Goal: Communication & Community: Answer question/provide support

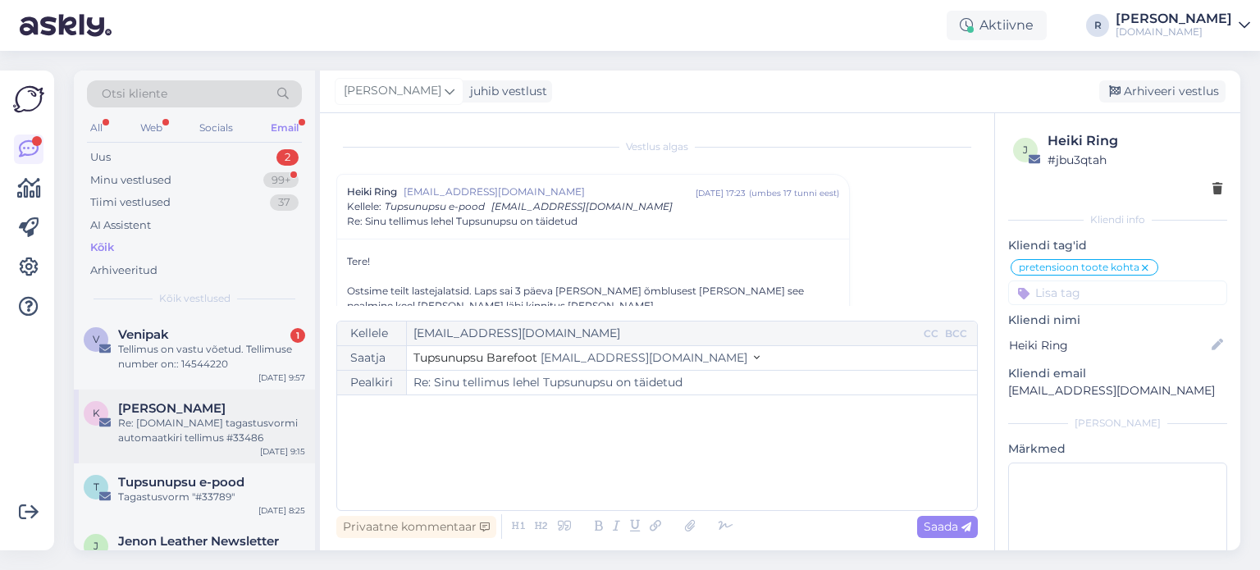
scroll to position [44, 0]
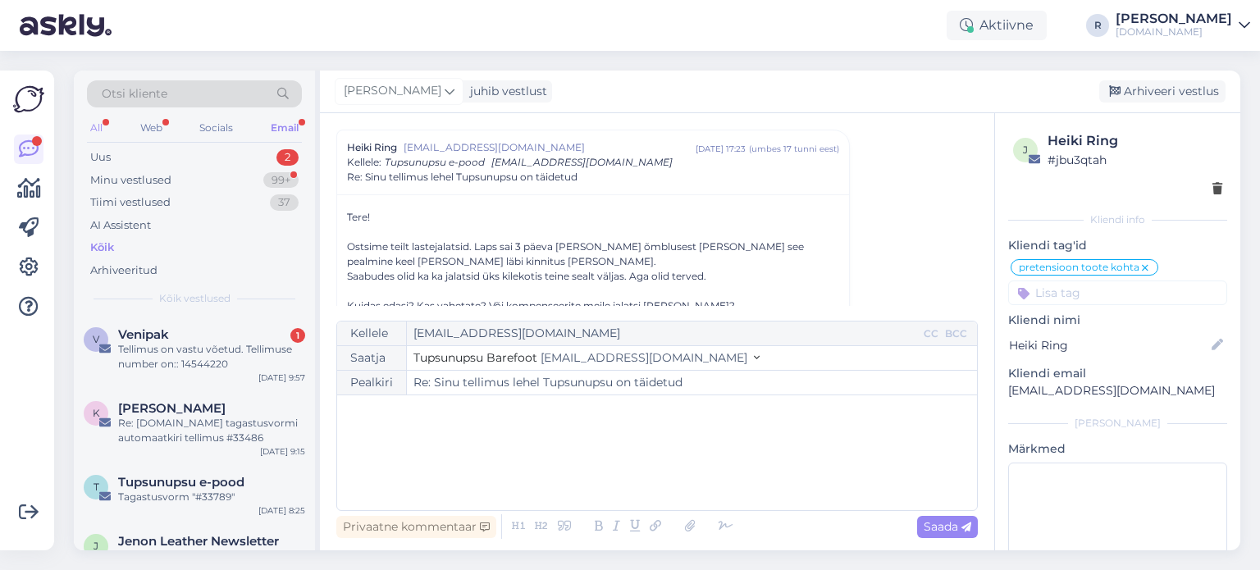
click at [99, 124] on div "All" at bounding box center [96, 127] width 19 height 21
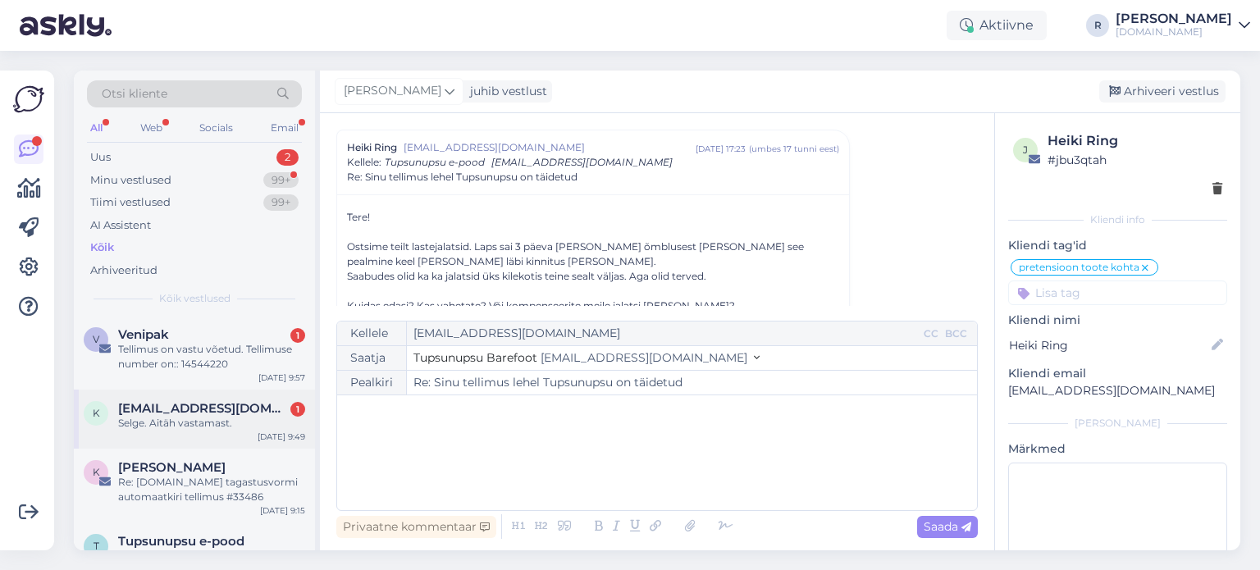
click at [216, 423] on div "Selge. Aitäh vastamast." at bounding box center [211, 423] width 187 height 15
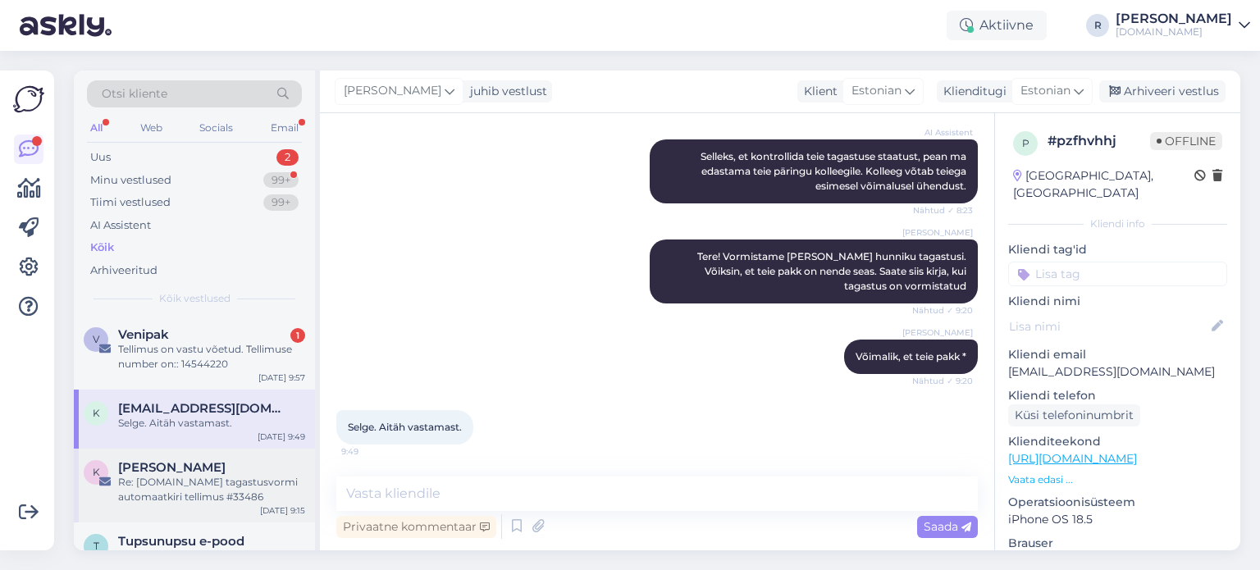
click at [213, 501] on div "Re: [DOMAIN_NAME] tagastusvormi automaatkiri tellimus #33486" at bounding box center [211, 490] width 187 height 30
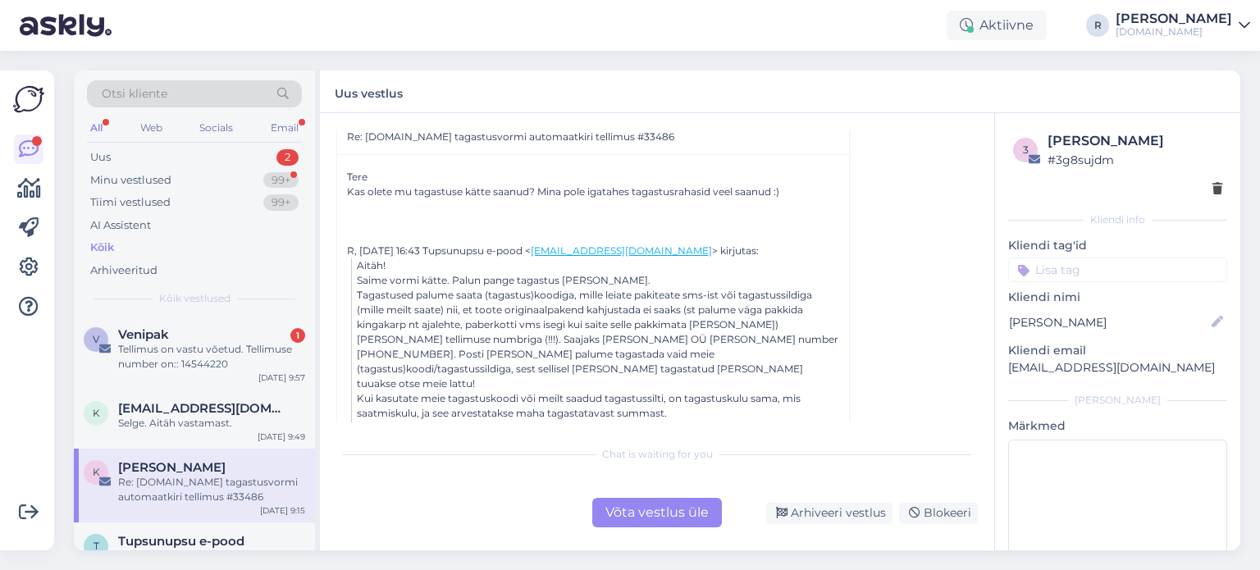
scroll to position [0, 0]
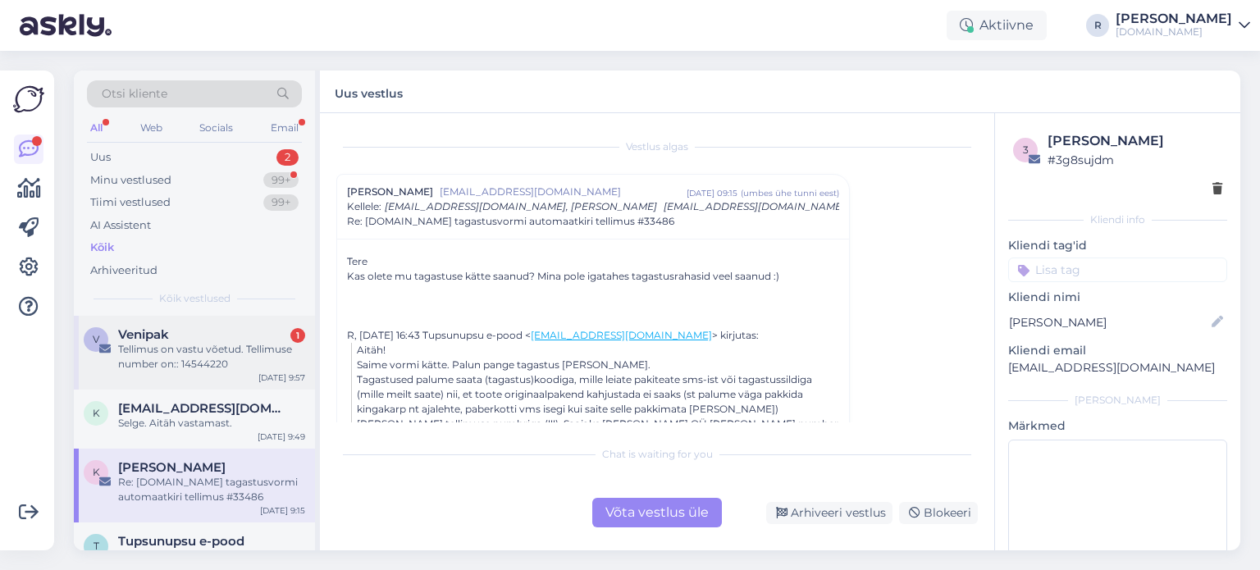
click at [199, 347] on div "Tellimus on vastu võetud. Tellimuse number on:: 14544220" at bounding box center [211, 357] width 187 height 30
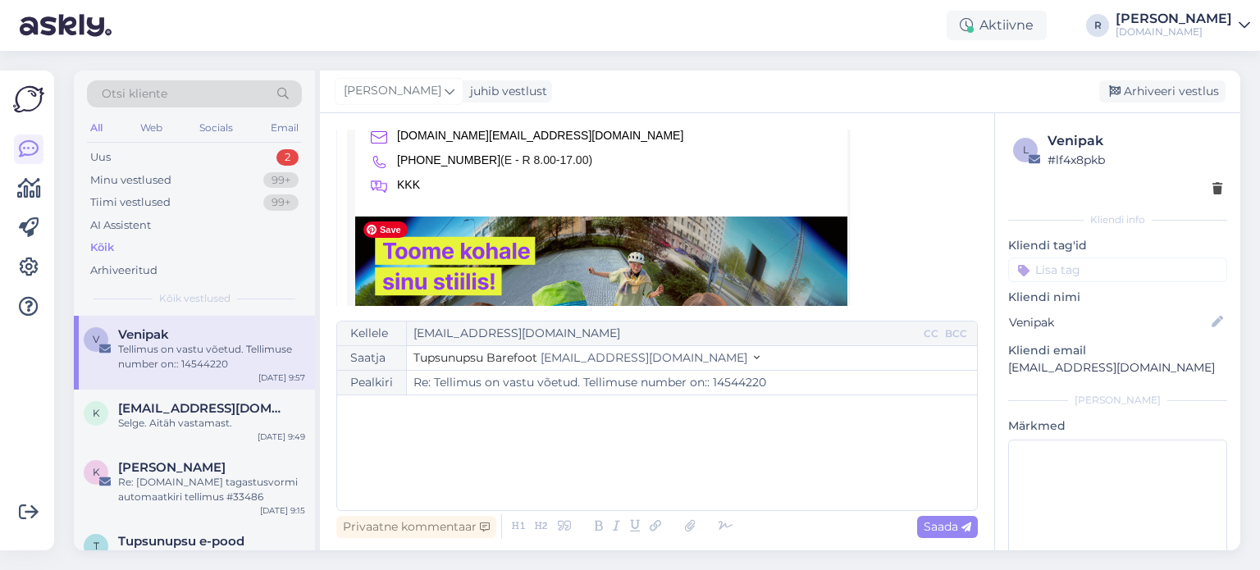
scroll to position [1589, 0]
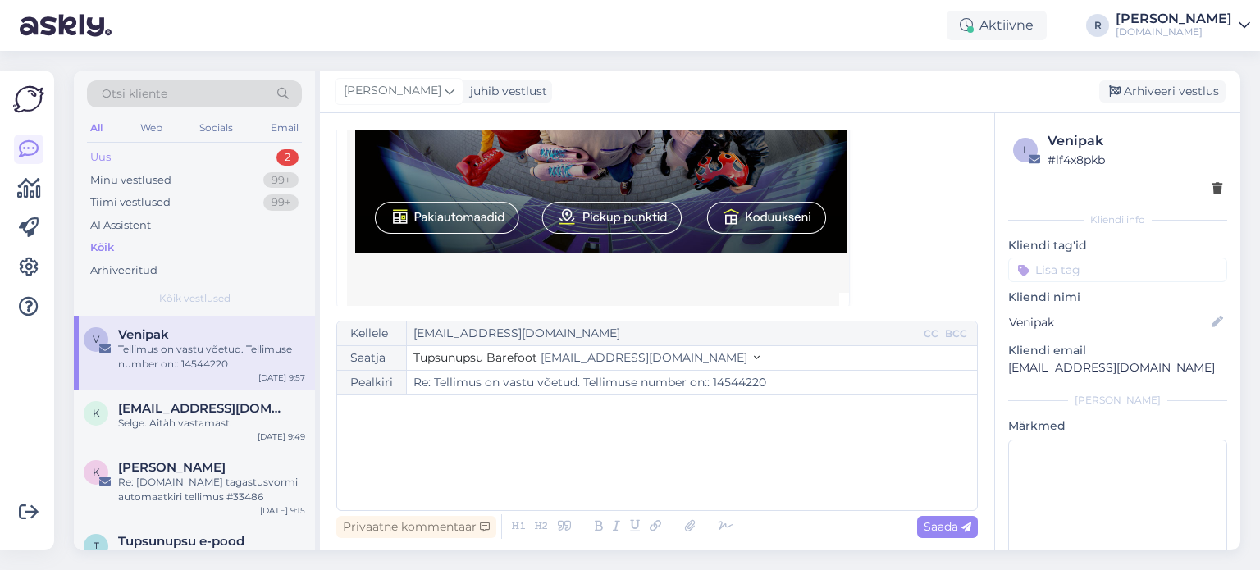
click at [149, 161] on div "Uus 2" at bounding box center [194, 157] width 215 height 23
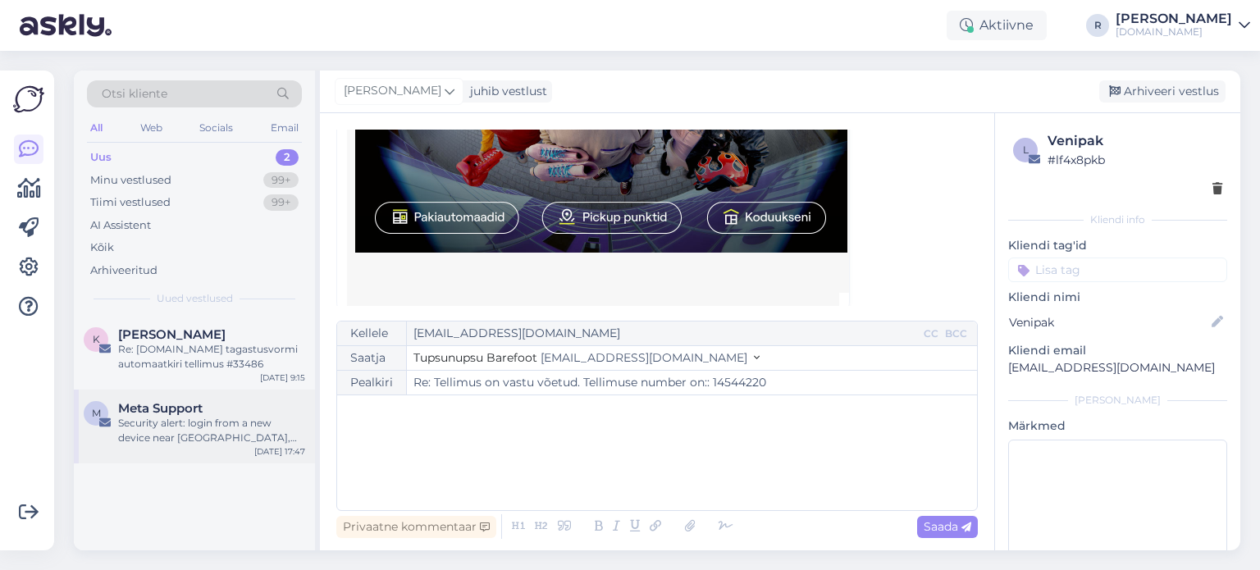
click at [162, 418] on div "Security alert: login from a new device near [GEOGRAPHIC_DATA], [GEOGRAPHIC_DAT…" at bounding box center [211, 431] width 187 height 30
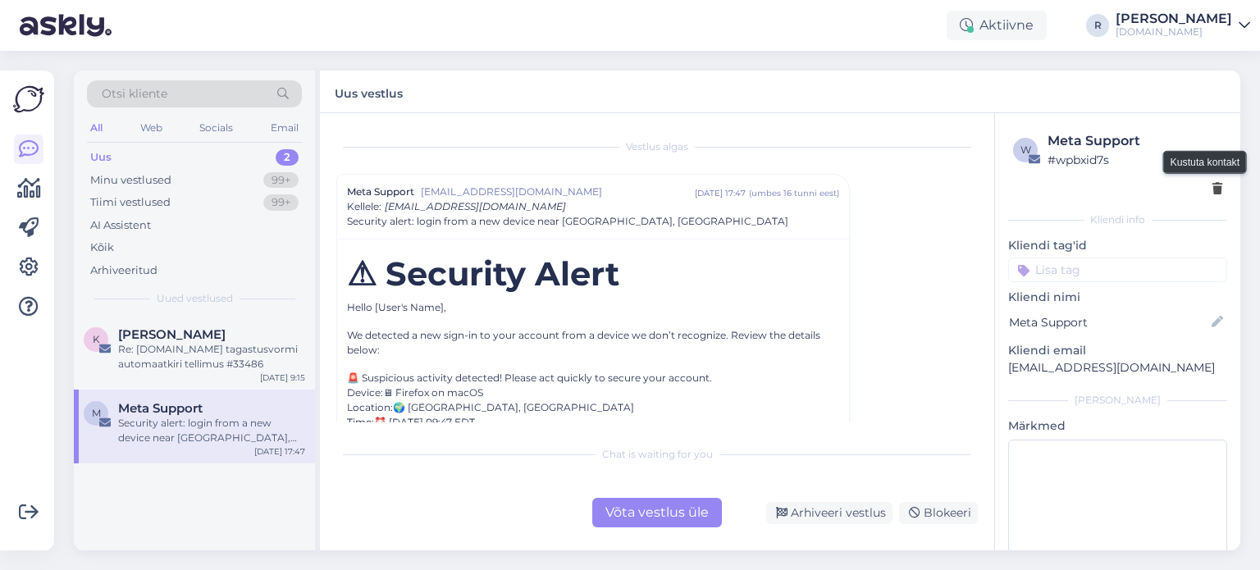
click at [1213, 193] on icon at bounding box center [1218, 189] width 10 height 11
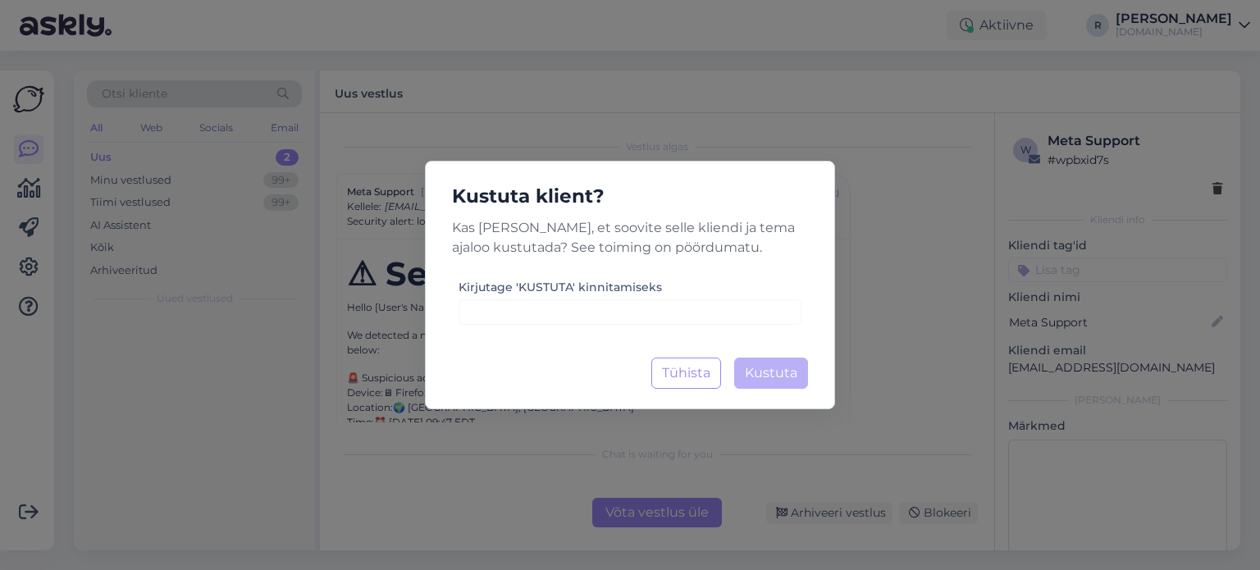
click at [681, 326] on div "Kustuta klient? Kas [PERSON_NAME], et soovite selle kliendi ja tema ajaloo kust…" at bounding box center [630, 285] width 410 height 249
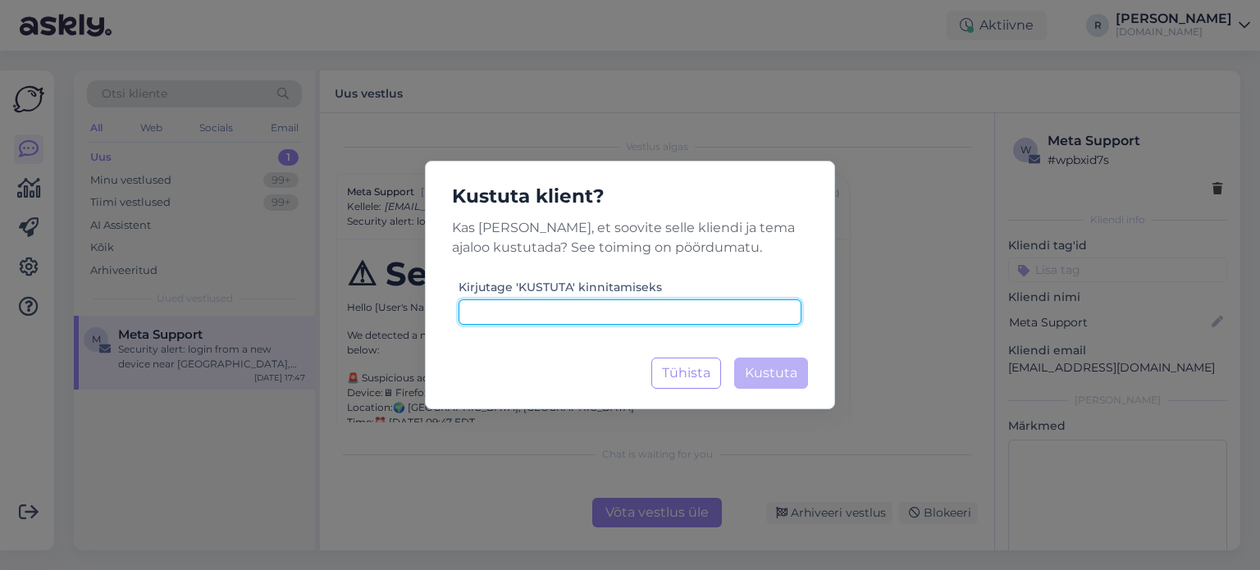
click at [683, 314] on input at bounding box center [630, 311] width 343 height 25
type input "kustuta"
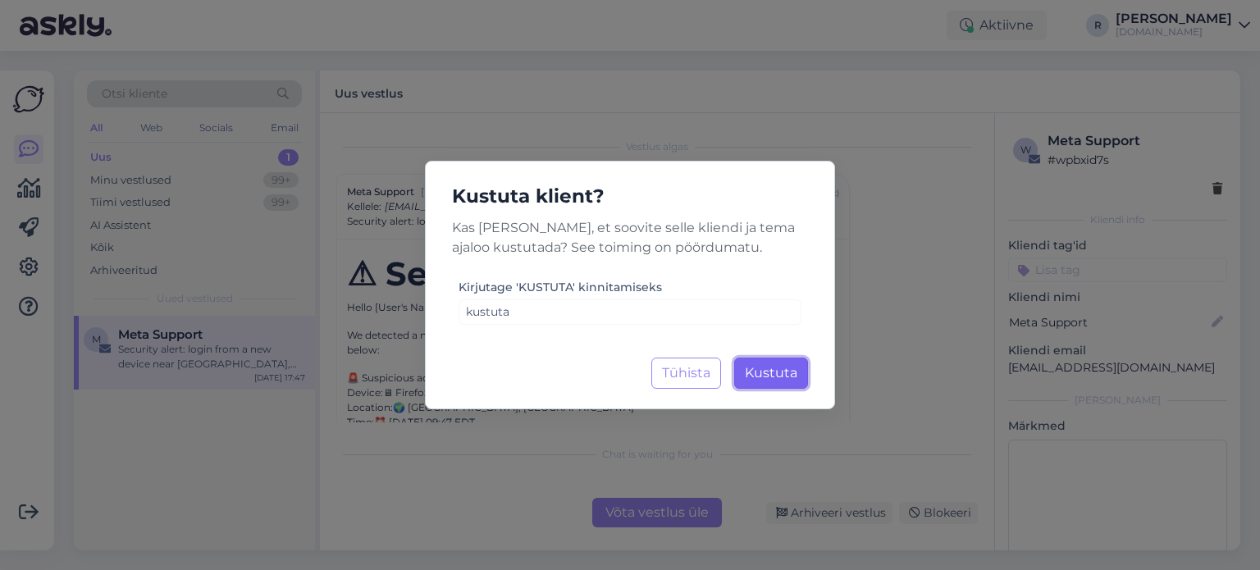
click at [786, 372] on span "Kustuta" at bounding box center [771, 373] width 53 height 16
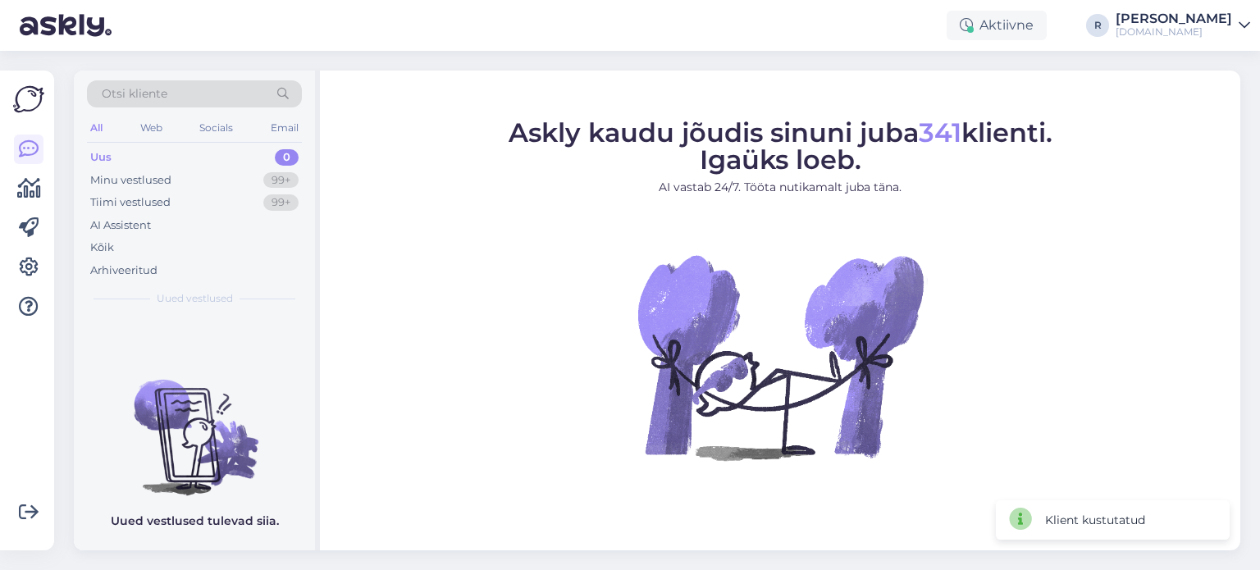
click at [97, 132] on div "All" at bounding box center [96, 127] width 19 height 21
click at [99, 245] on div "Kõik" at bounding box center [102, 248] width 24 height 16
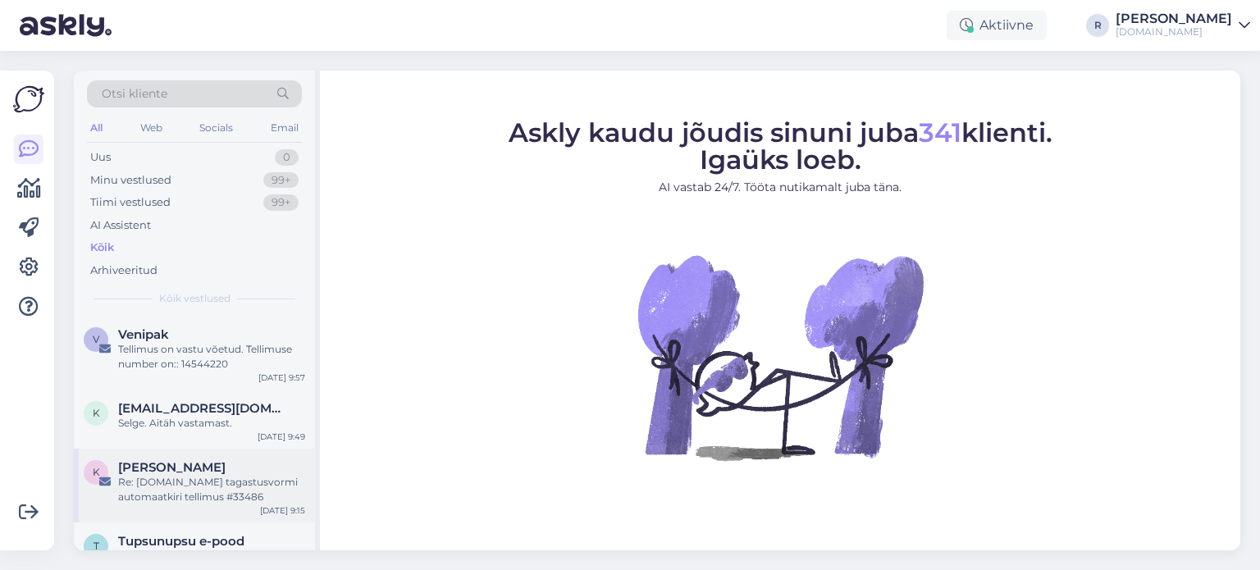
click at [184, 476] on div "Re: [DOMAIN_NAME] tagastusvormi automaatkiri tellimus #33486" at bounding box center [211, 490] width 187 height 30
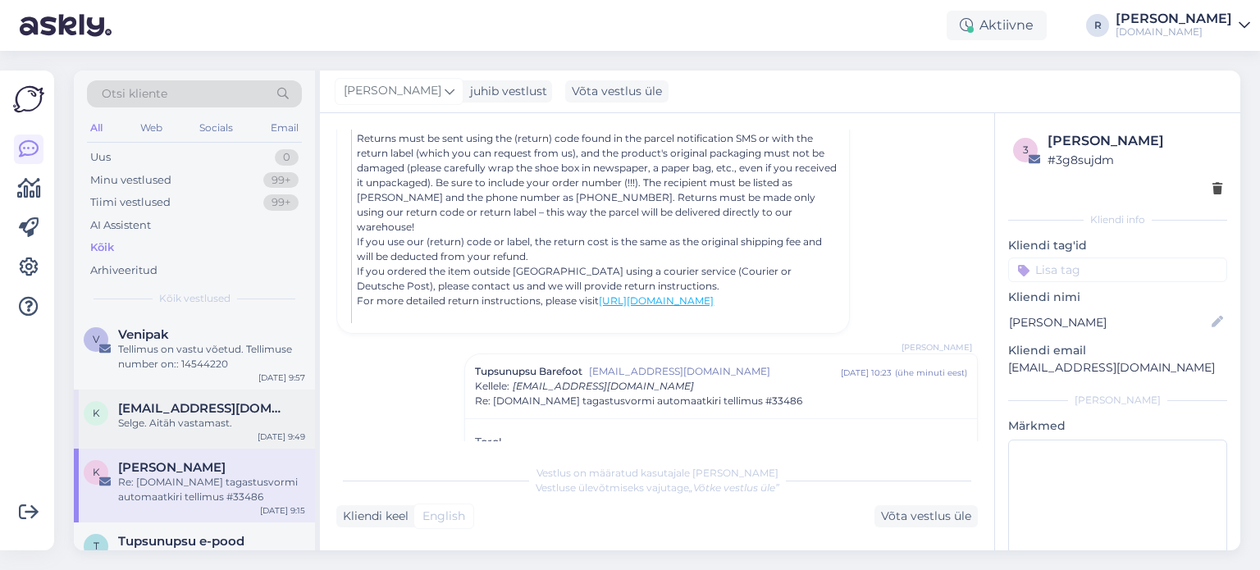
click at [170, 413] on span "[EMAIL_ADDRESS][DOMAIN_NAME]" at bounding box center [203, 408] width 171 height 15
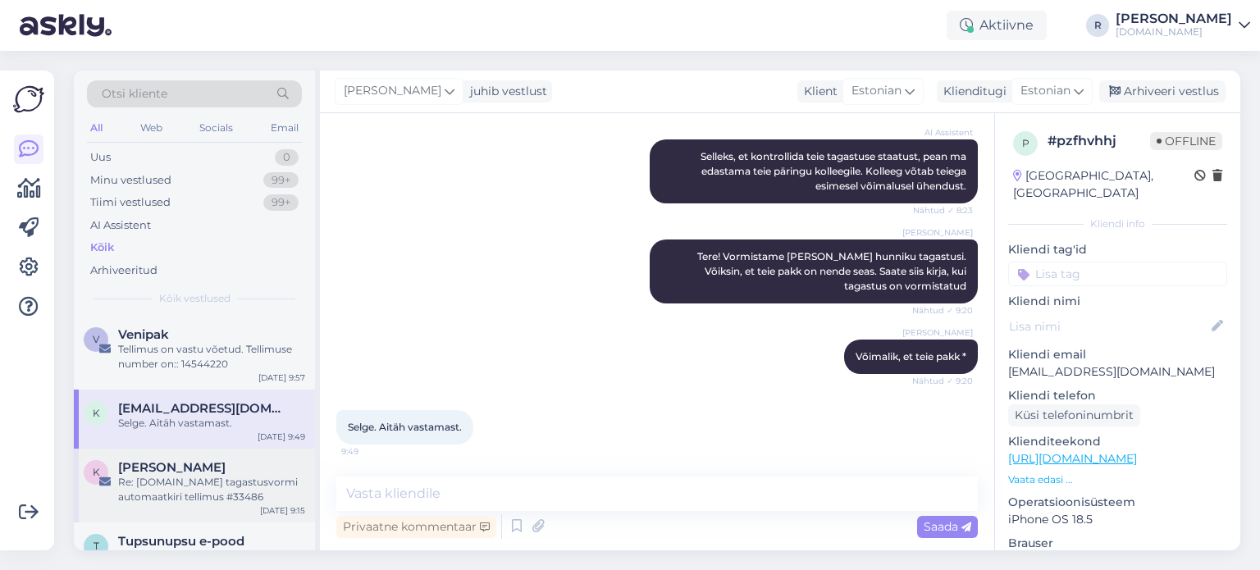
click at [151, 481] on div "Re: [DOMAIN_NAME] tagastusvormi automaatkiri tellimus #33486" at bounding box center [211, 490] width 187 height 30
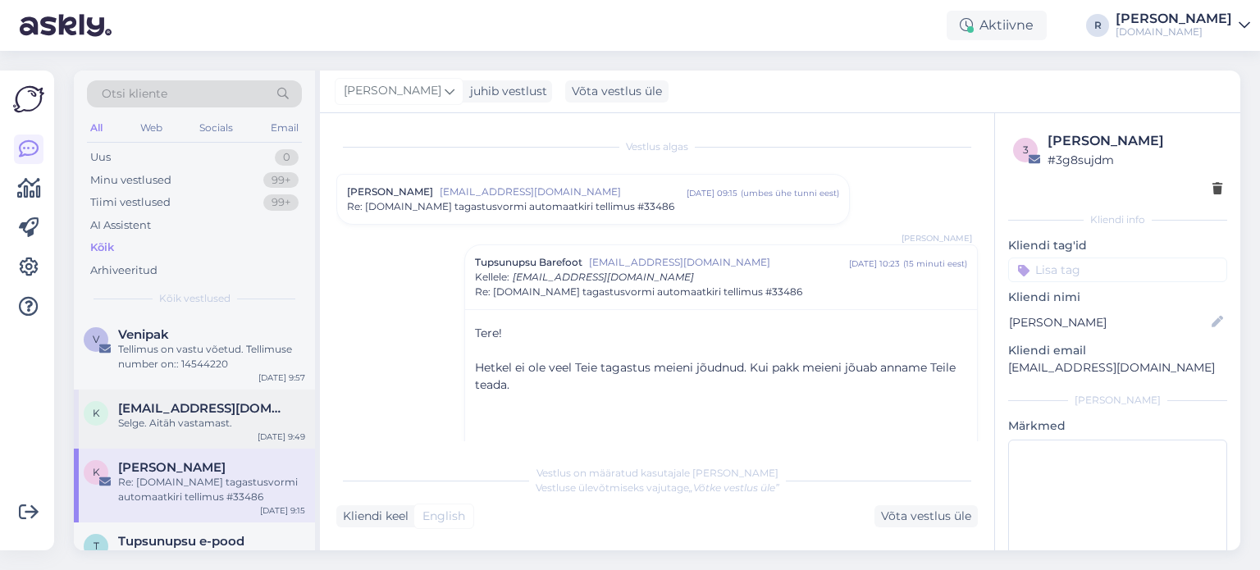
click at [190, 418] on div "Selge. Aitäh vastamast." at bounding box center [211, 423] width 187 height 15
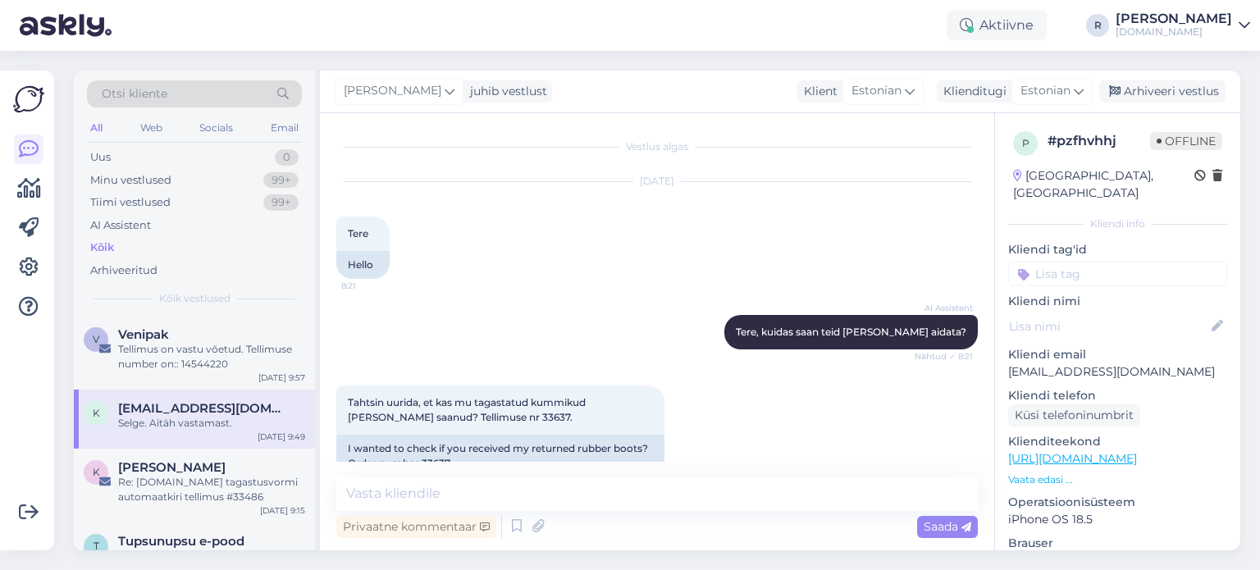
scroll to position [374, 0]
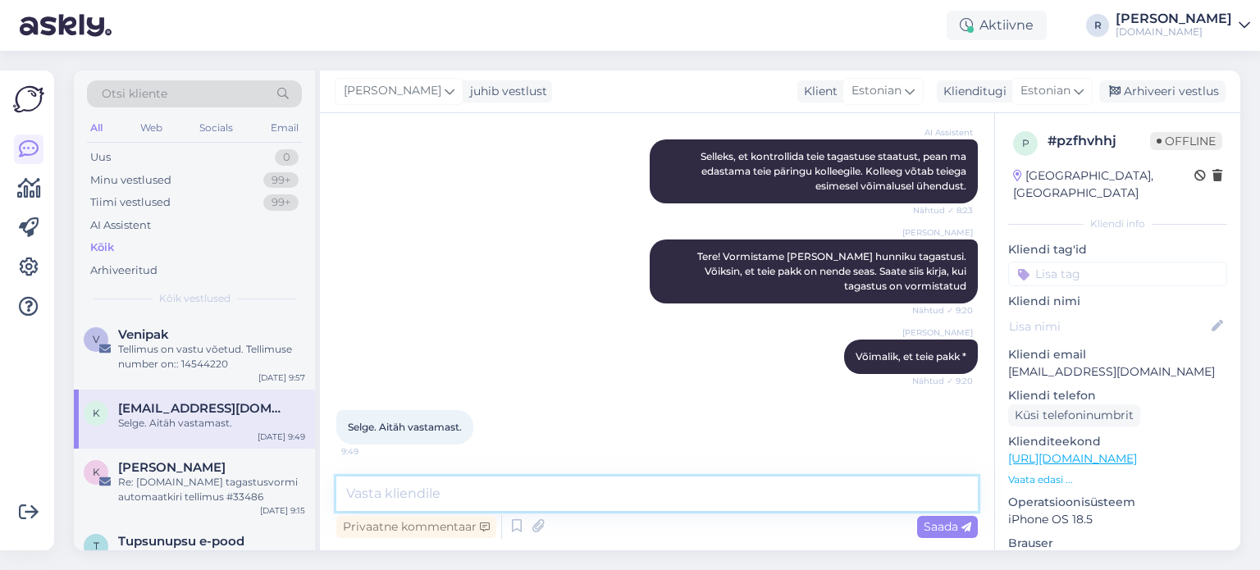
click at [504, 498] on textarea at bounding box center [657, 494] width 642 height 34
type textarea "Tagastus on vormistatud. Makse laekumiseks võib kuluda u 5 tööpäeval."
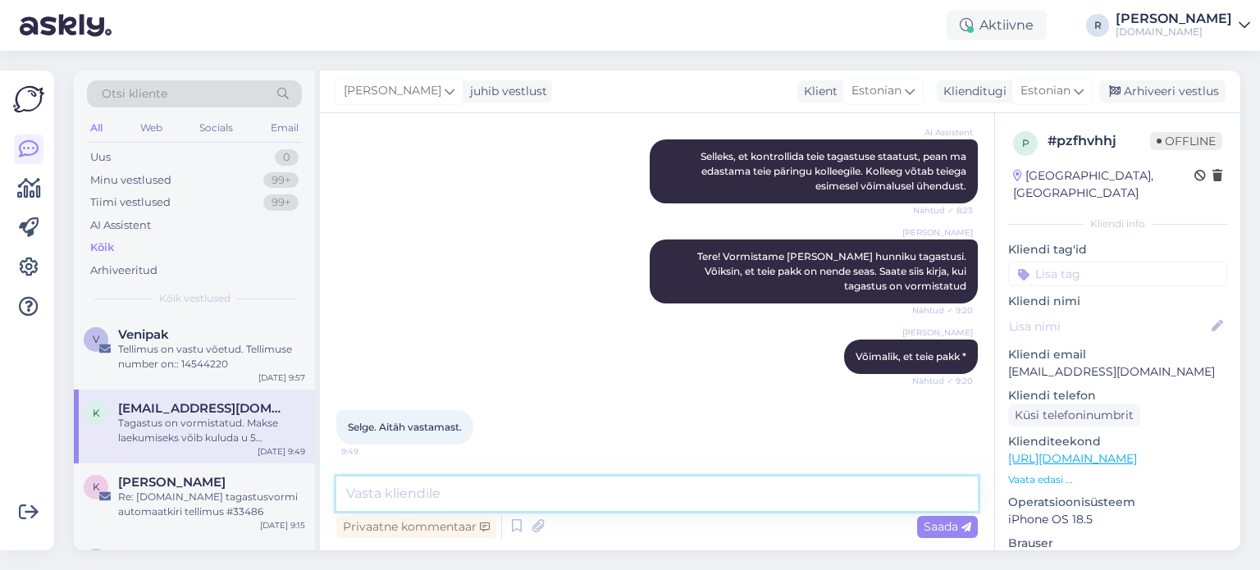
scroll to position [459, 0]
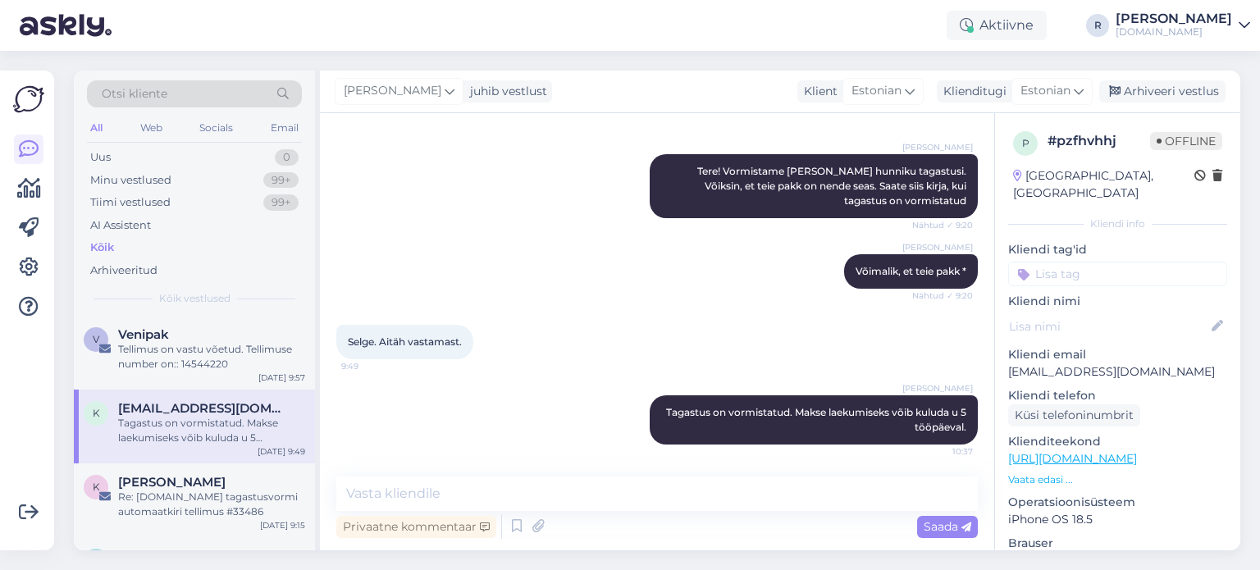
click at [1097, 262] on input at bounding box center [1117, 274] width 219 height 25
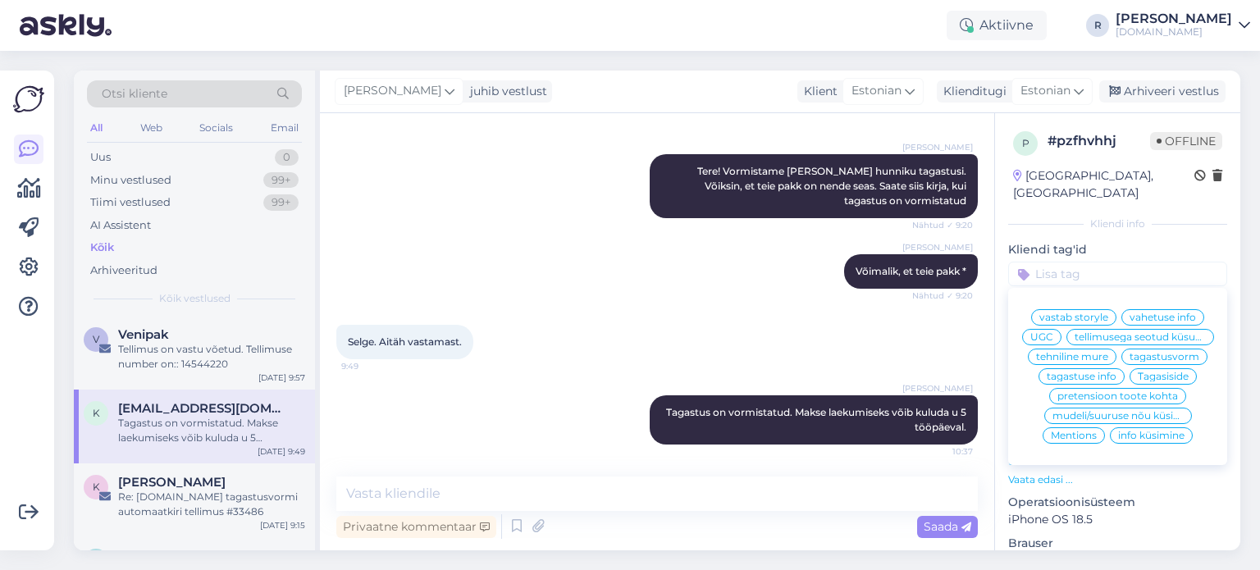
click at [1122, 341] on span "tellimusega seotud küsumus" at bounding box center [1140, 337] width 131 height 10
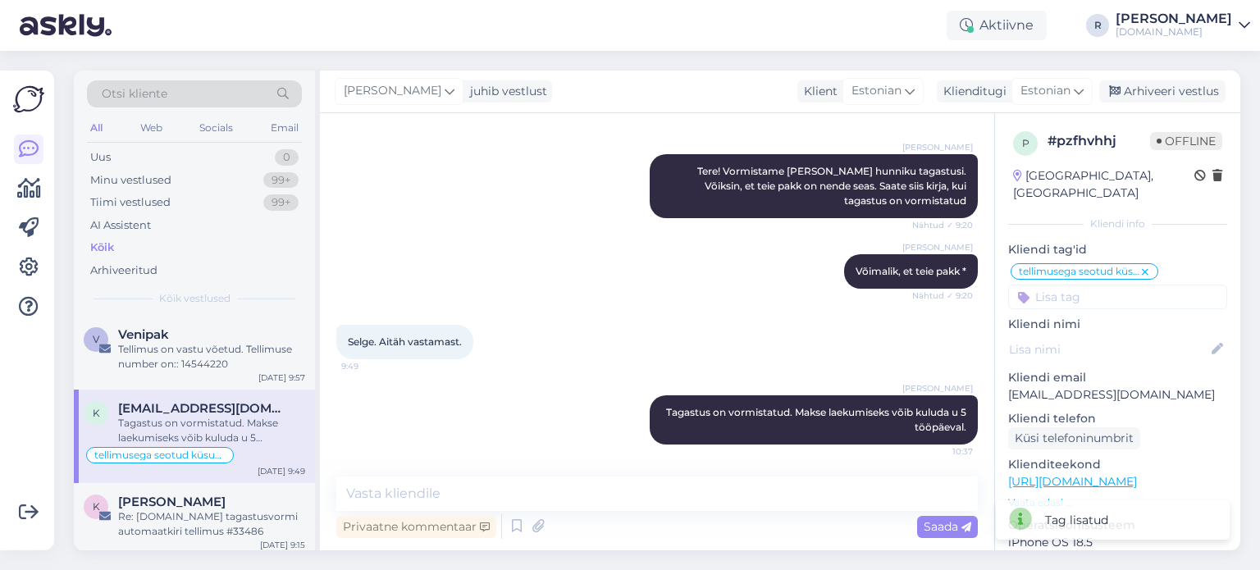
scroll to position [82, 0]
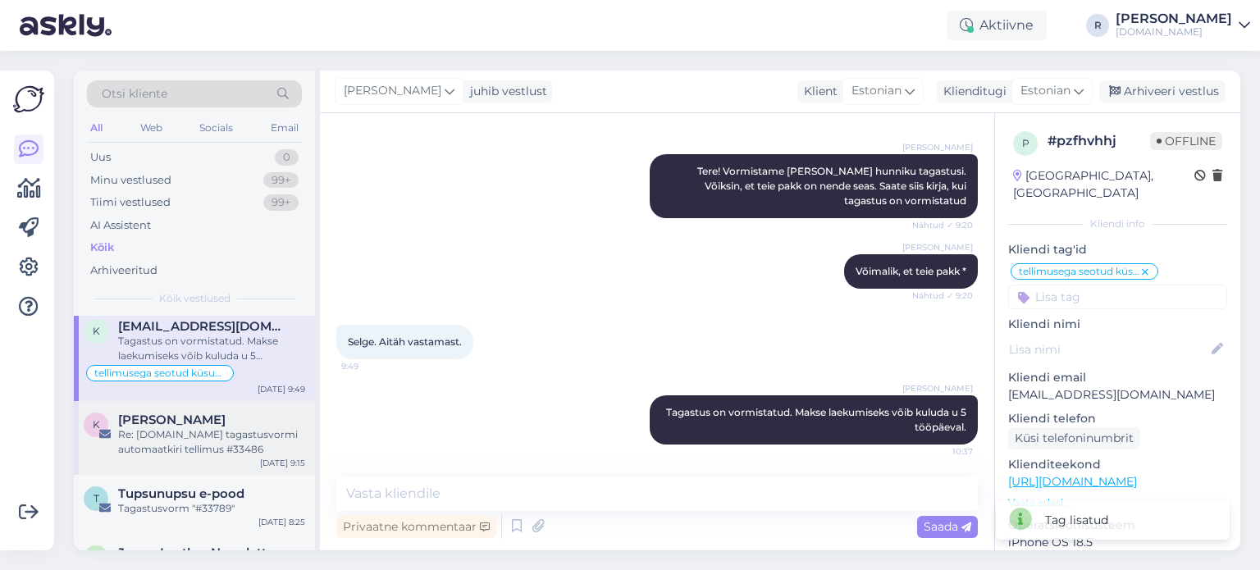
click at [181, 445] on div "Re: [DOMAIN_NAME] tagastusvormi automaatkiri tellimus #33486" at bounding box center [211, 442] width 187 height 30
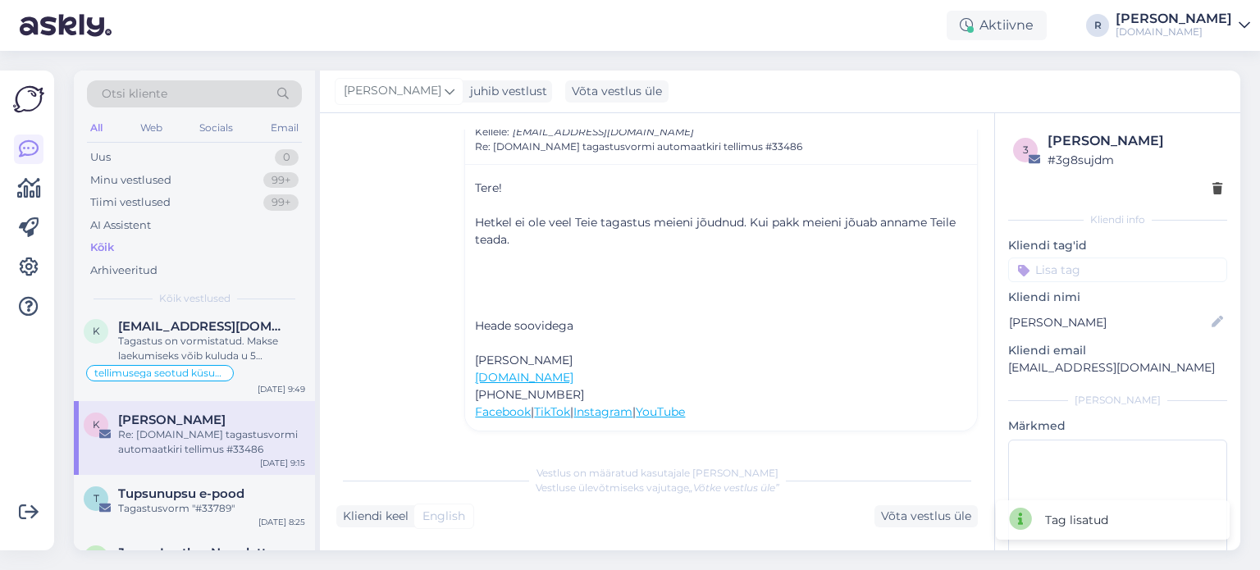
scroll to position [115, 0]
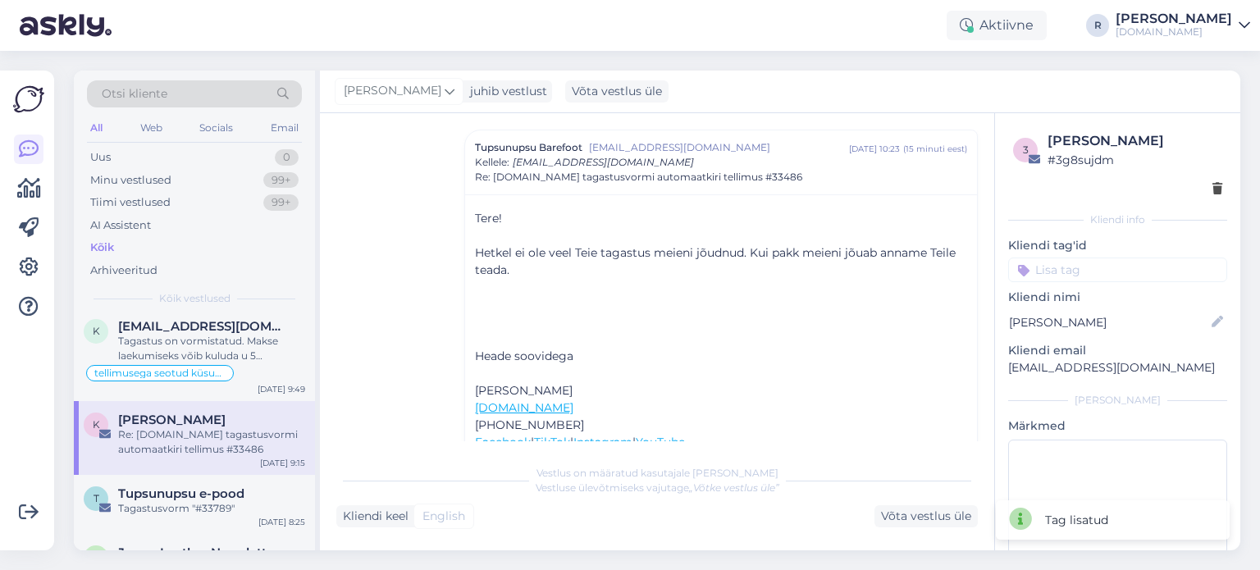
click at [1157, 279] on input at bounding box center [1117, 270] width 219 height 25
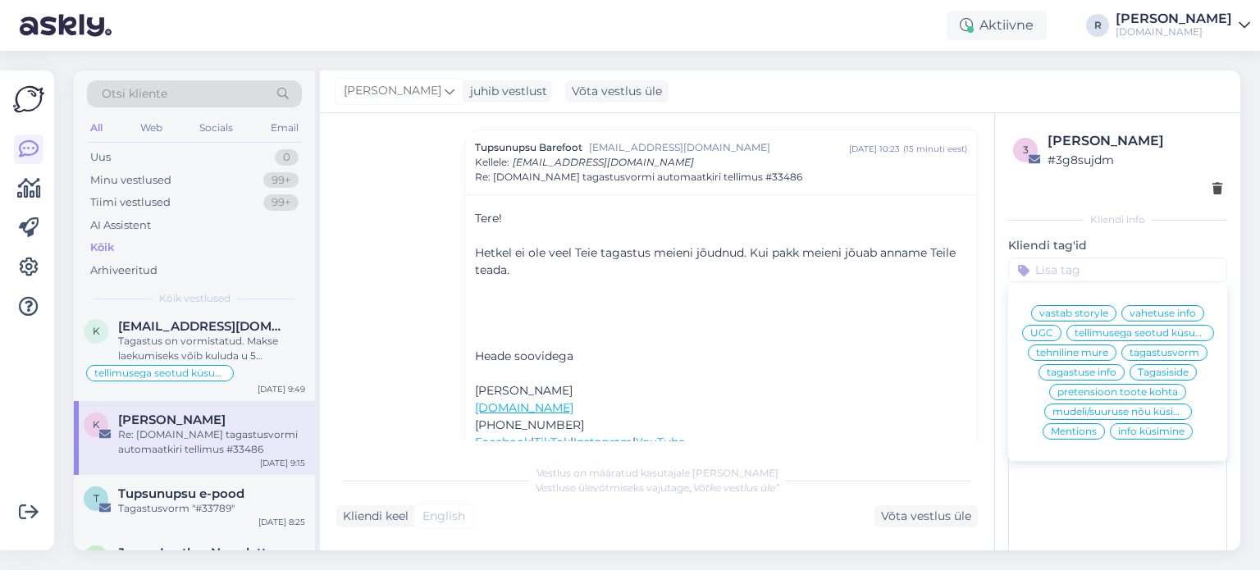
click at [1086, 338] on span "tellimusega seotud küsumus" at bounding box center [1140, 333] width 131 height 10
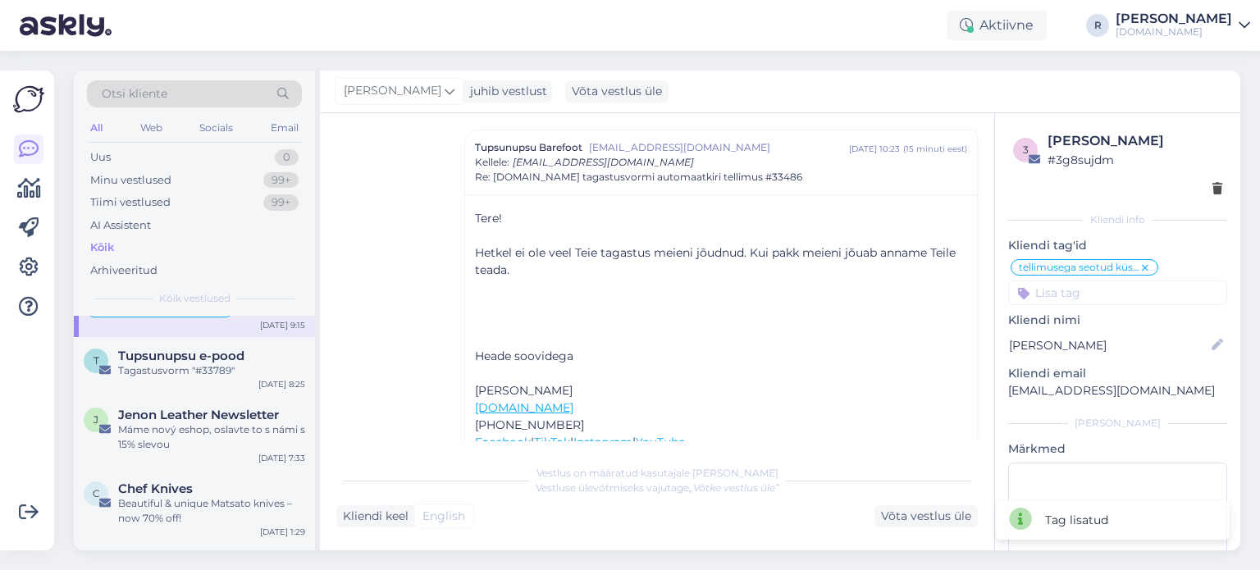
scroll to position [246, 0]
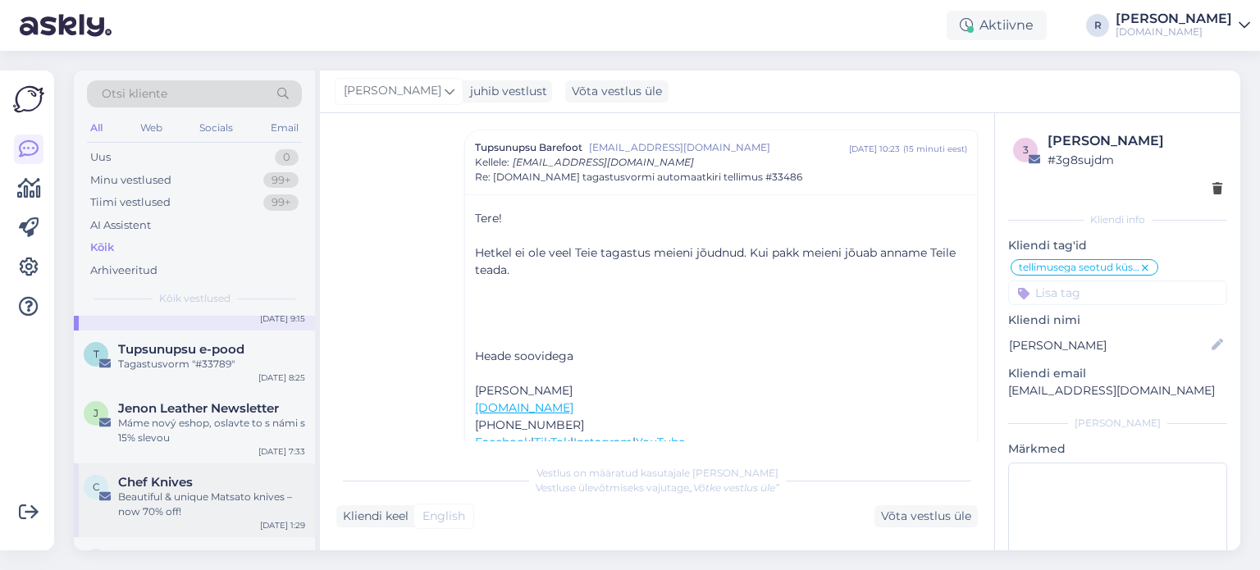
click at [167, 504] on div "Beautiful & unique Matsato knives – now 70% off!" at bounding box center [211, 505] width 187 height 30
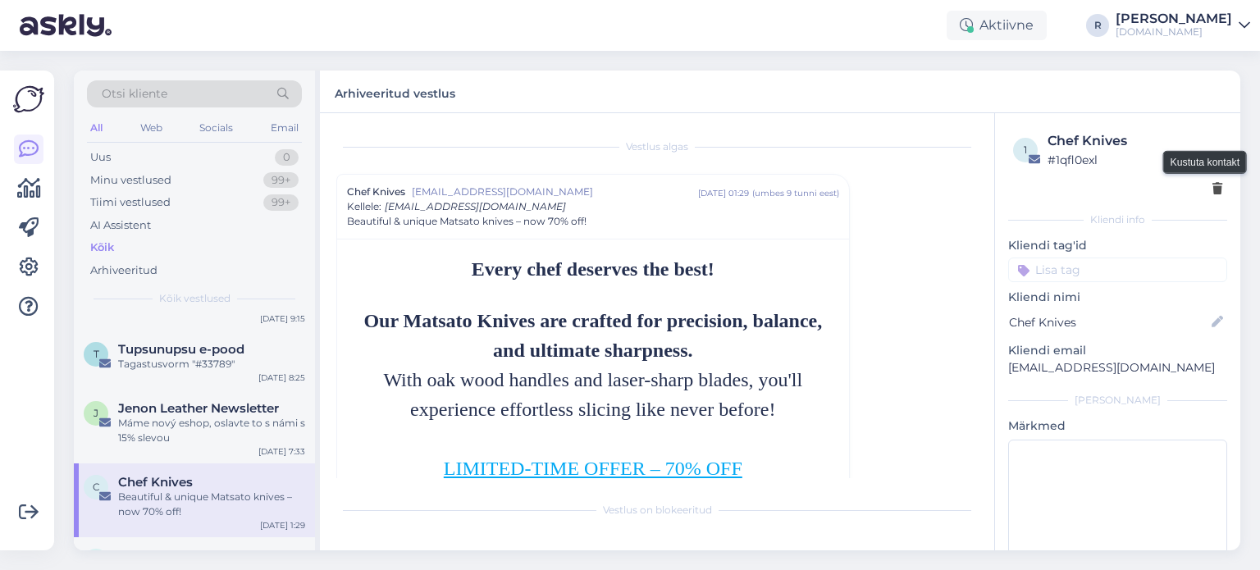
click at [1213, 191] on icon at bounding box center [1218, 189] width 10 height 11
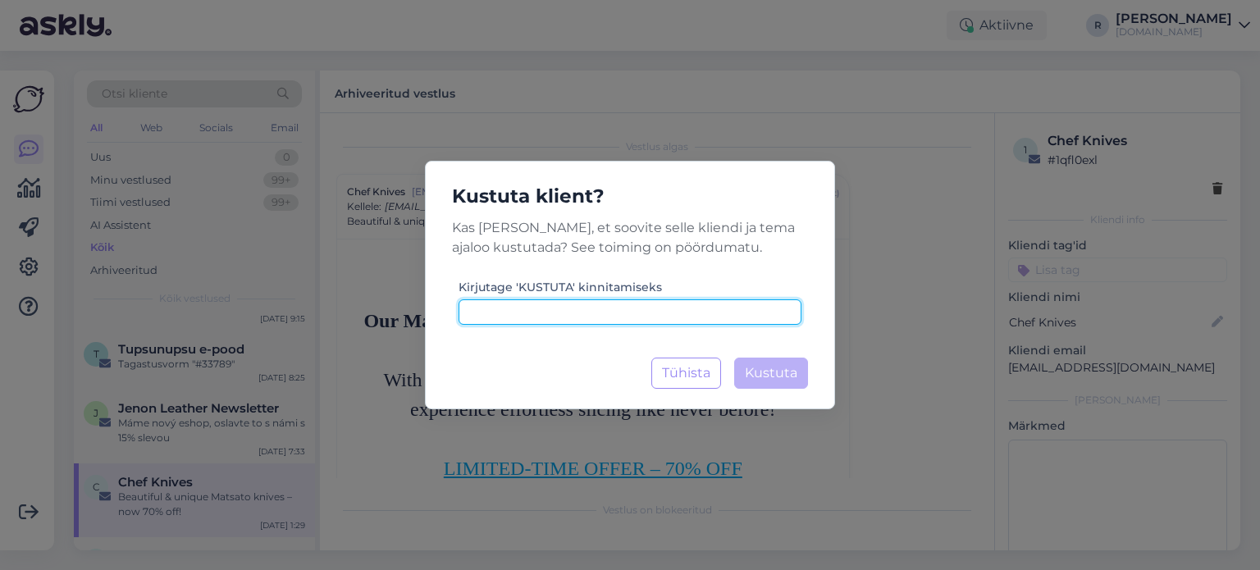
click at [633, 312] on input at bounding box center [630, 311] width 343 height 25
type input "kustuta"
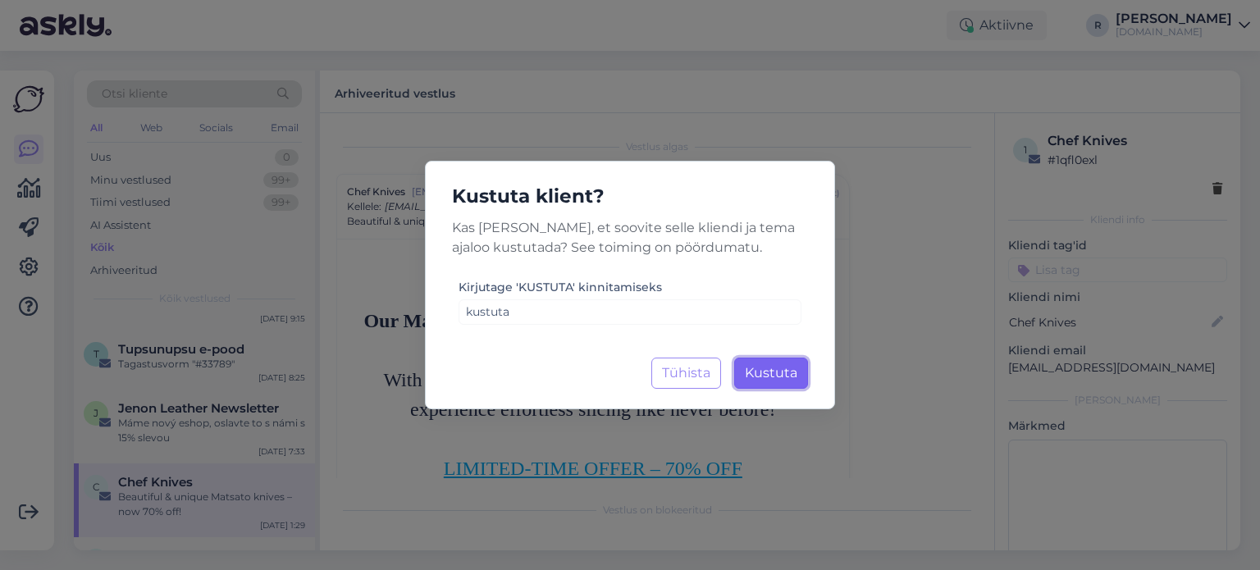
click at [772, 375] on span "Kustuta" at bounding box center [771, 373] width 53 height 16
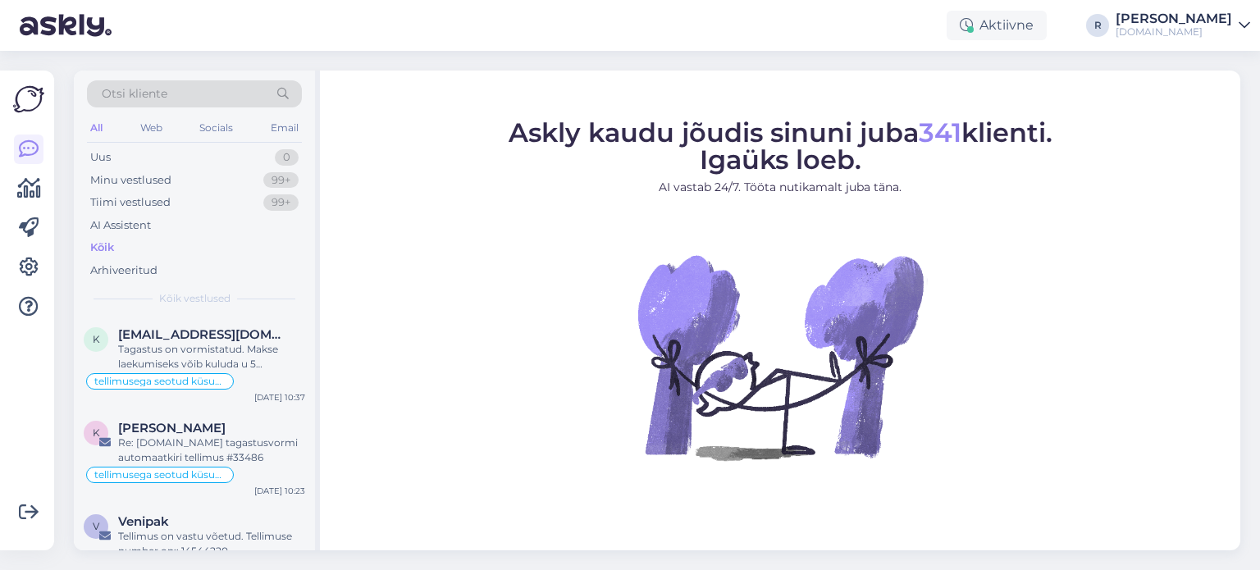
click at [150, 91] on span "Otsi kliente" at bounding box center [135, 93] width 66 height 17
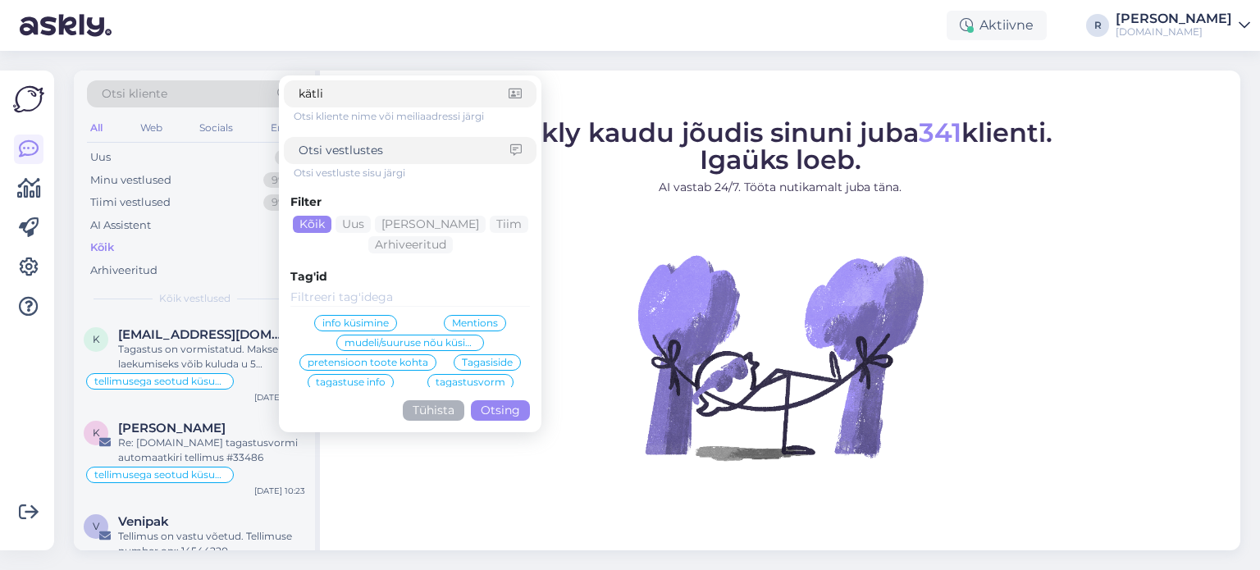
type input "kätlin"
click button "Otsing" at bounding box center [500, 410] width 59 height 21
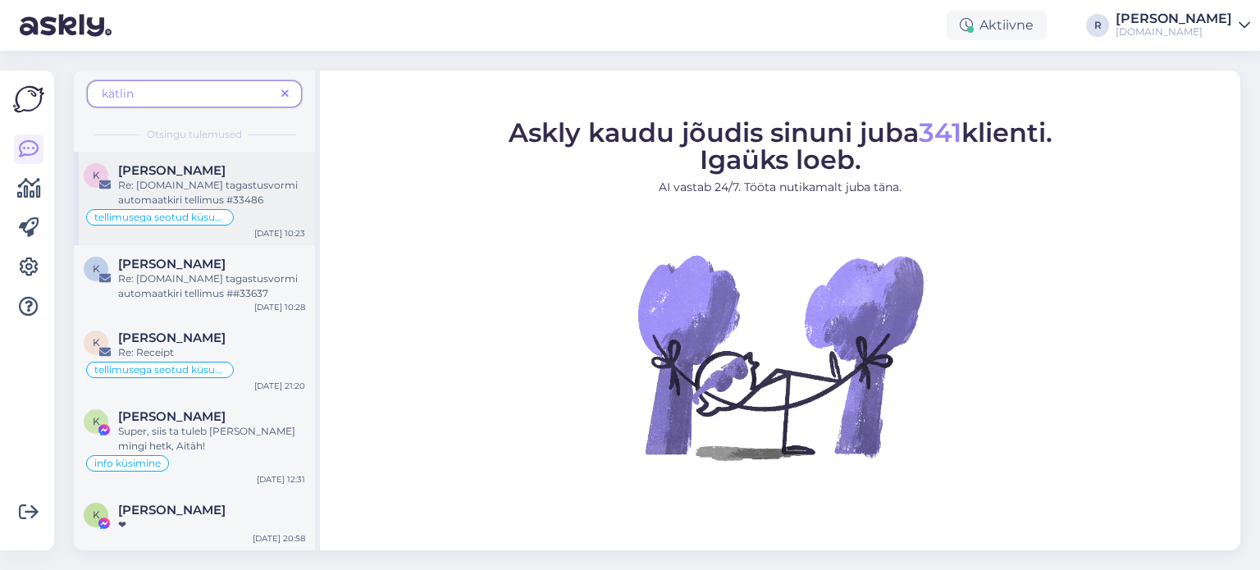
click at [190, 184] on div "Re: [DOMAIN_NAME] tagastusvormi automaatkiri tellimus #33486" at bounding box center [211, 193] width 187 height 30
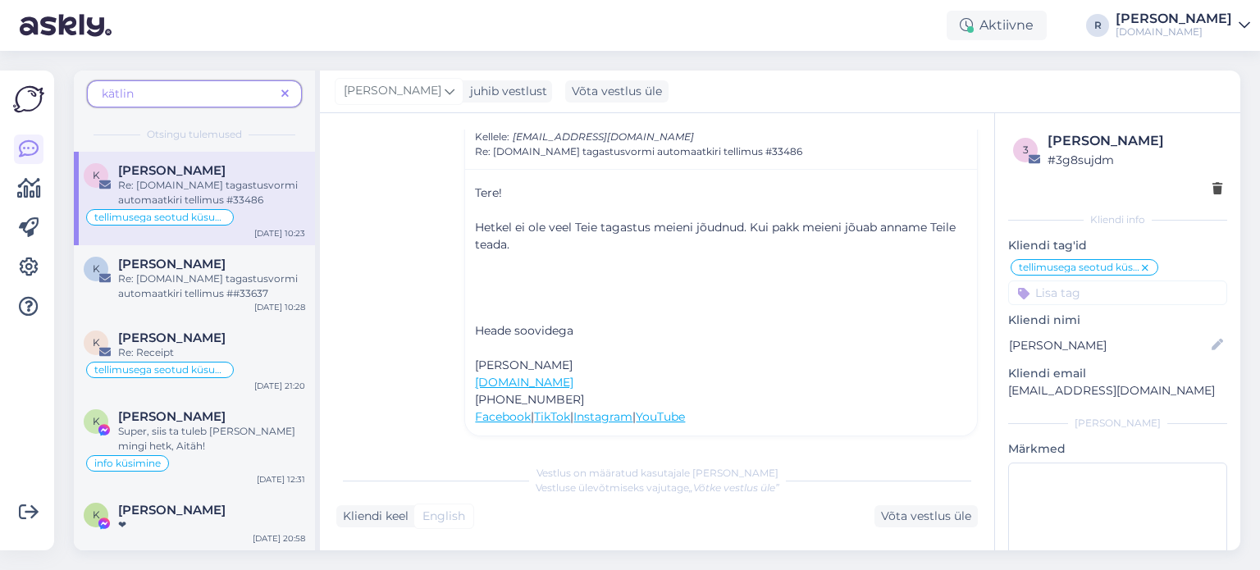
scroll to position [144, 0]
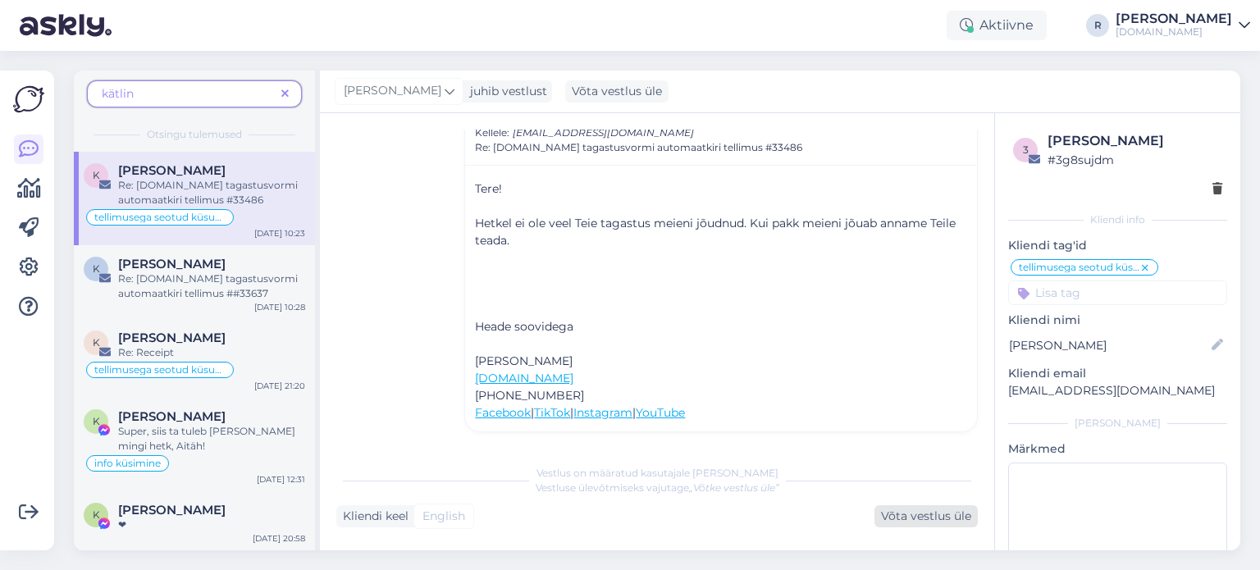
click at [919, 512] on div "Võta vestlus üle" at bounding box center [926, 516] width 103 height 22
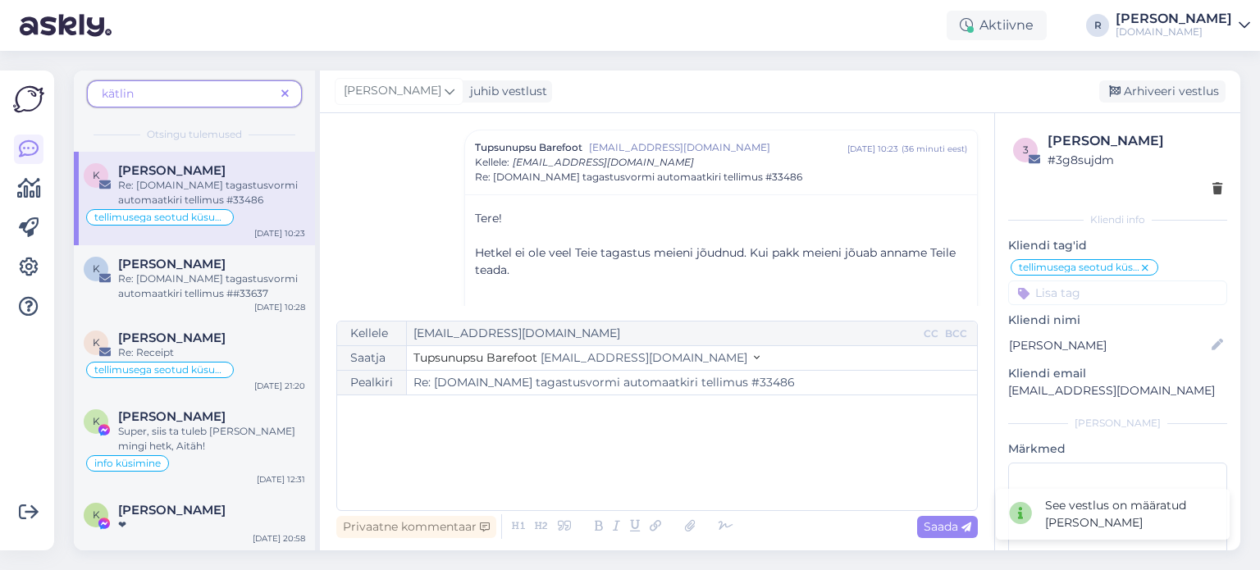
click at [510, 426] on div "﻿" at bounding box center [657, 453] width 624 height 98
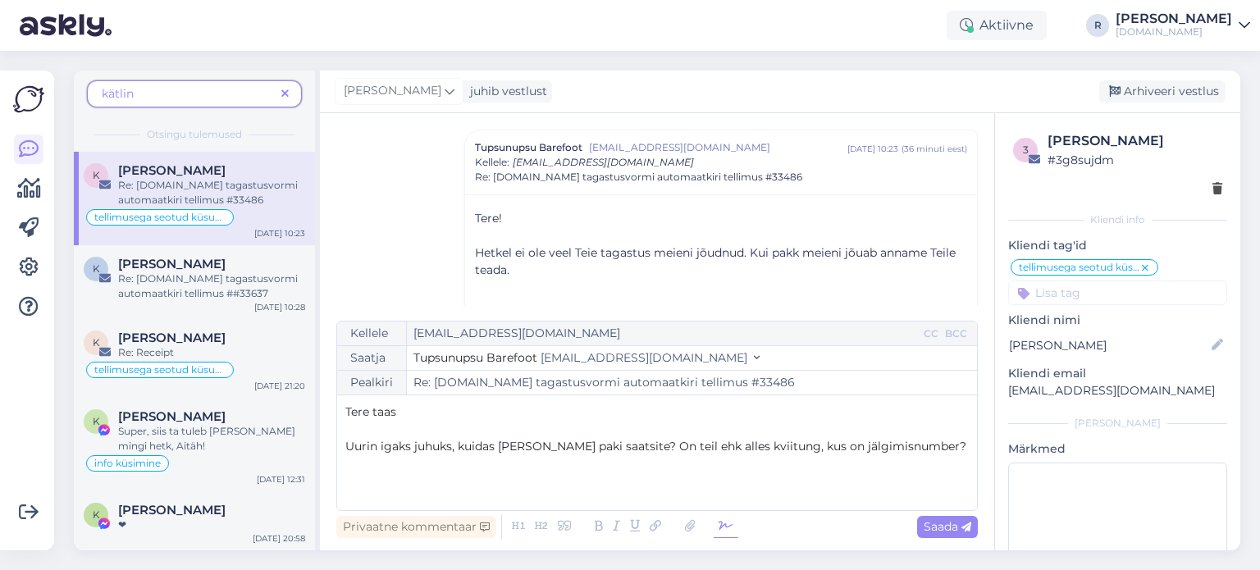
click at [718, 532] on icon at bounding box center [726, 526] width 25 height 23
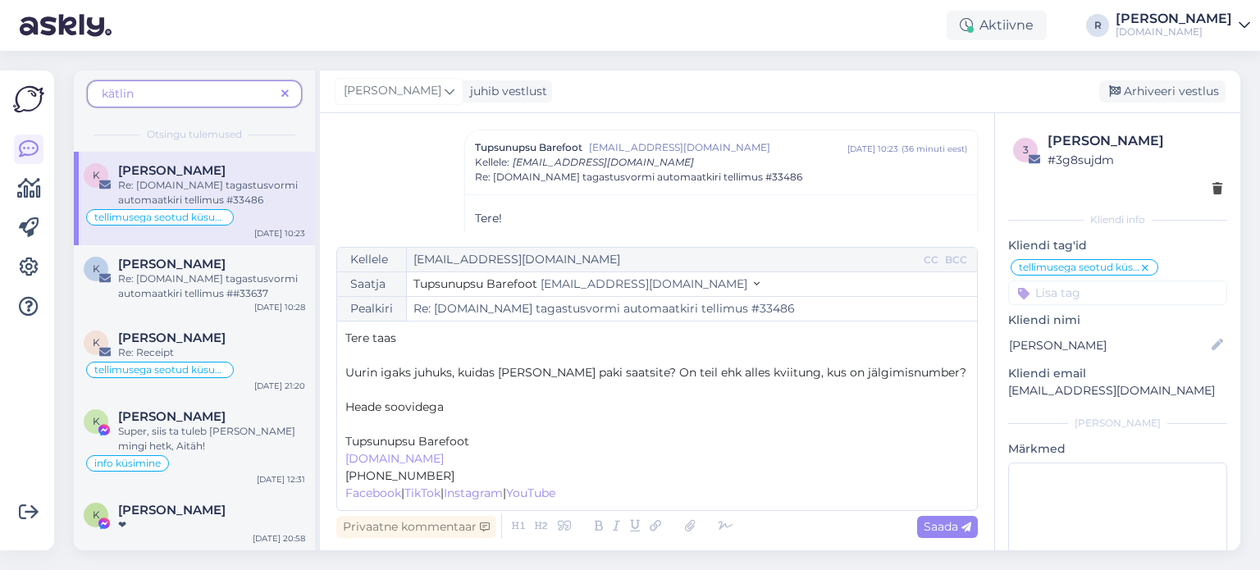
click at [390, 421] on p "﻿" at bounding box center [657, 424] width 624 height 17
click at [950, 530] on span "Saada" at bounding box center [948, 526] width 48 height 15
type input "Re: [DOMAIN_NAME] tagastusvormi automaatkiri tellimus #33486"
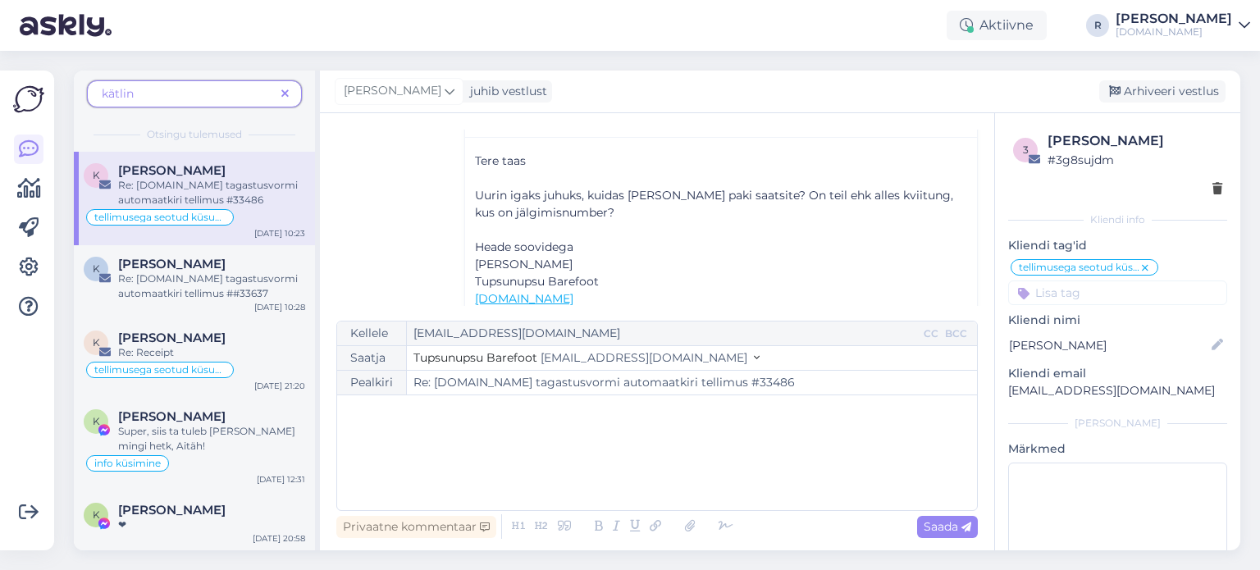
scroll to position [578, 0]
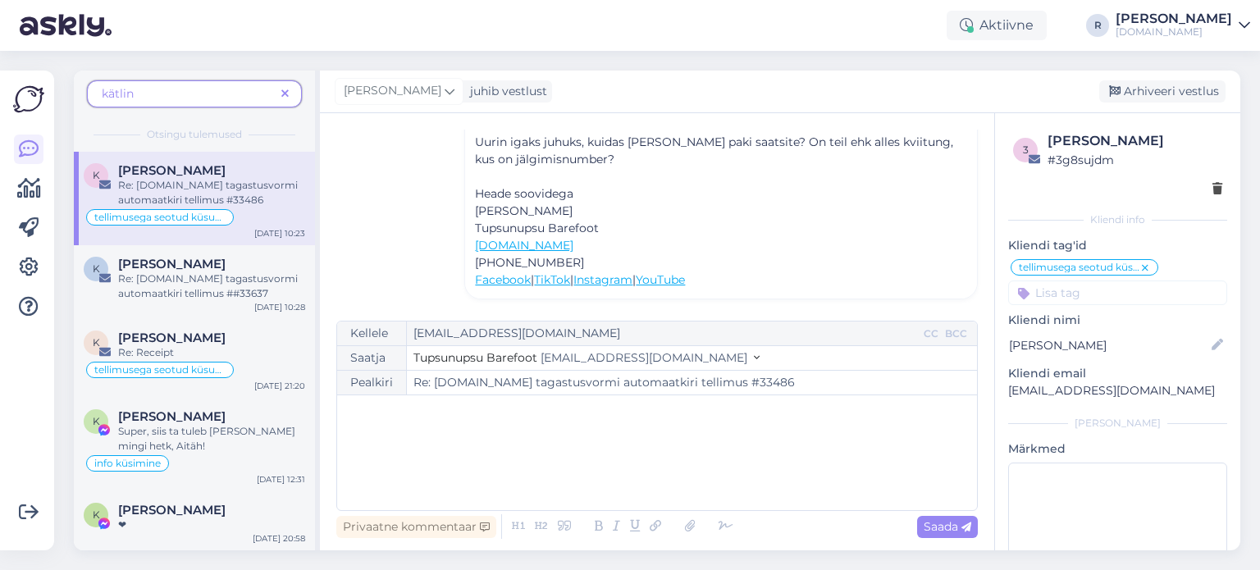
click at [283, 93] on icon at bounding box center [284, 94] width 7 height 11
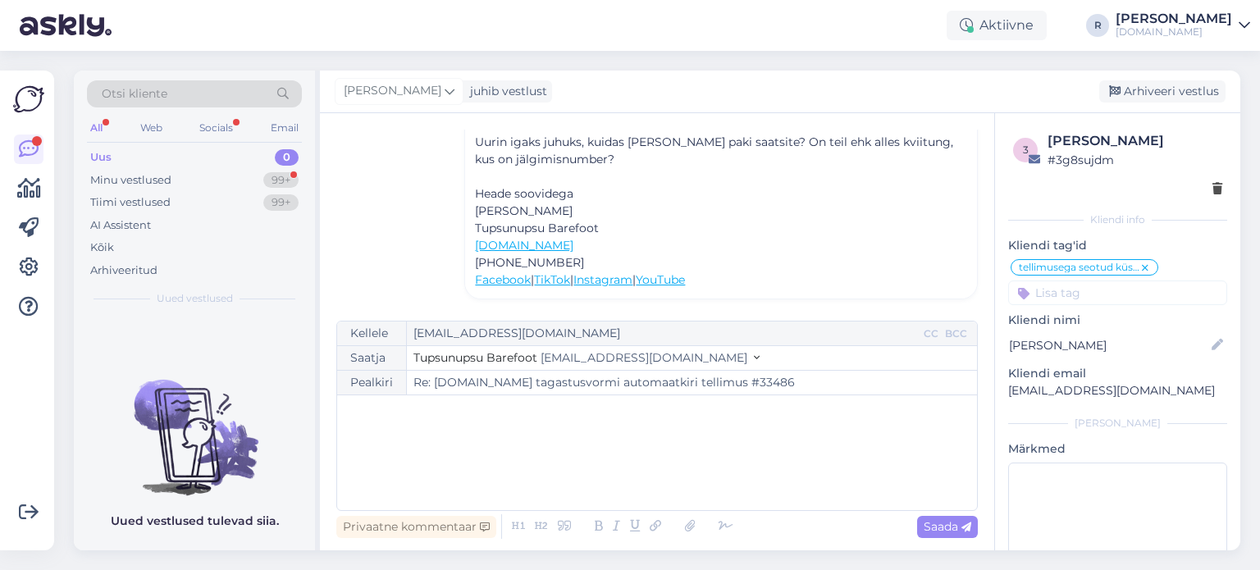
click at [89, 128] on div "All" at bounding box center [96, 127] width 19 height 21
click at [104, 122] on div "All" at bounding box center [96, 127] width 19 height 21
click at [106, 255] on div "Kõik" at bounding box center [194, 247] width 215 height 23
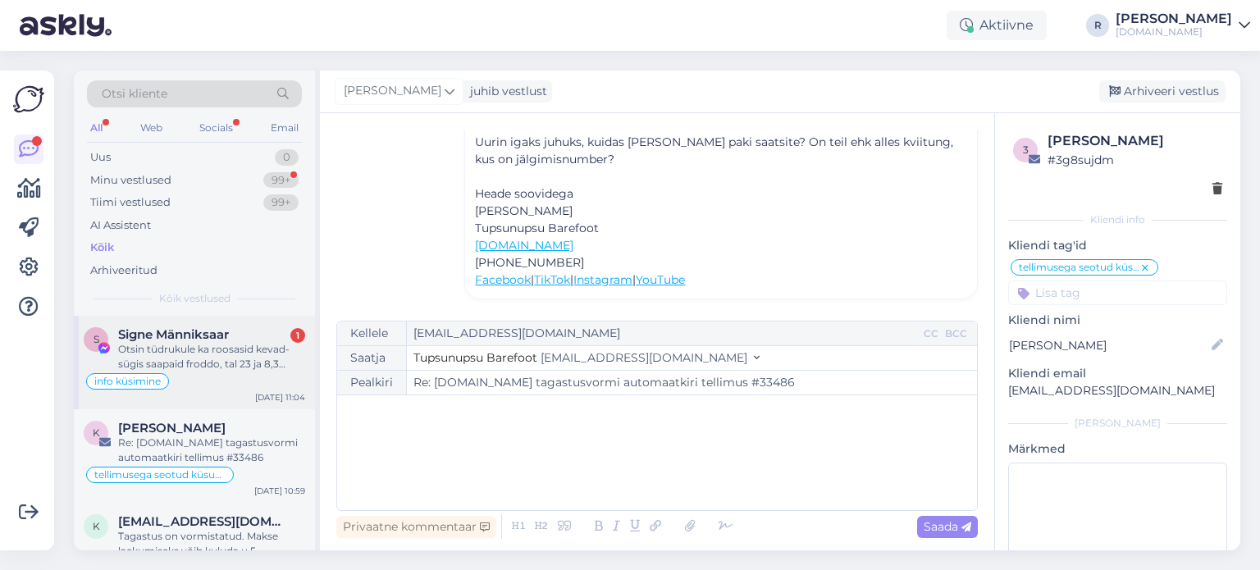
click at [184, 354] on div "Otsin tüdrukule ka roosasid kevad-sügis saapaid froddo, tal 23 ja 8,3 mõõdud-fr…" at bounding box center [211, 357] width 187 height 30
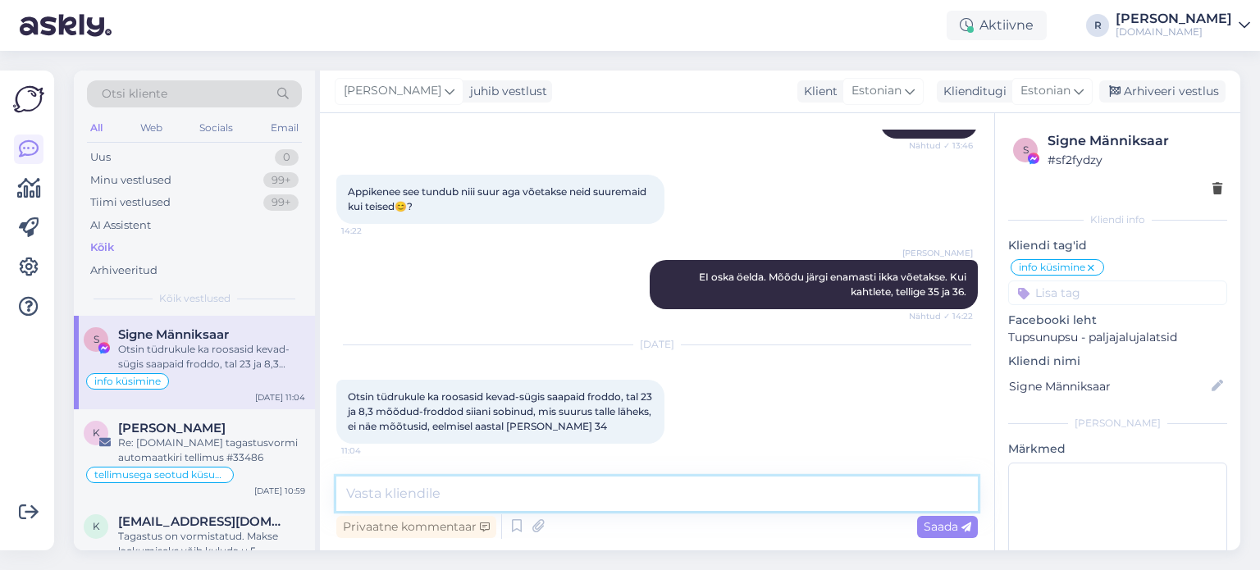
click at [423, 500] on textarea at bounding box center [657, 494] width 642 height 34
click at [405, 489] on textarea "Mõõdud igal tootel olemas :) KUs neid näga pole?" at bounding box center [657, 494] width 642 height 34
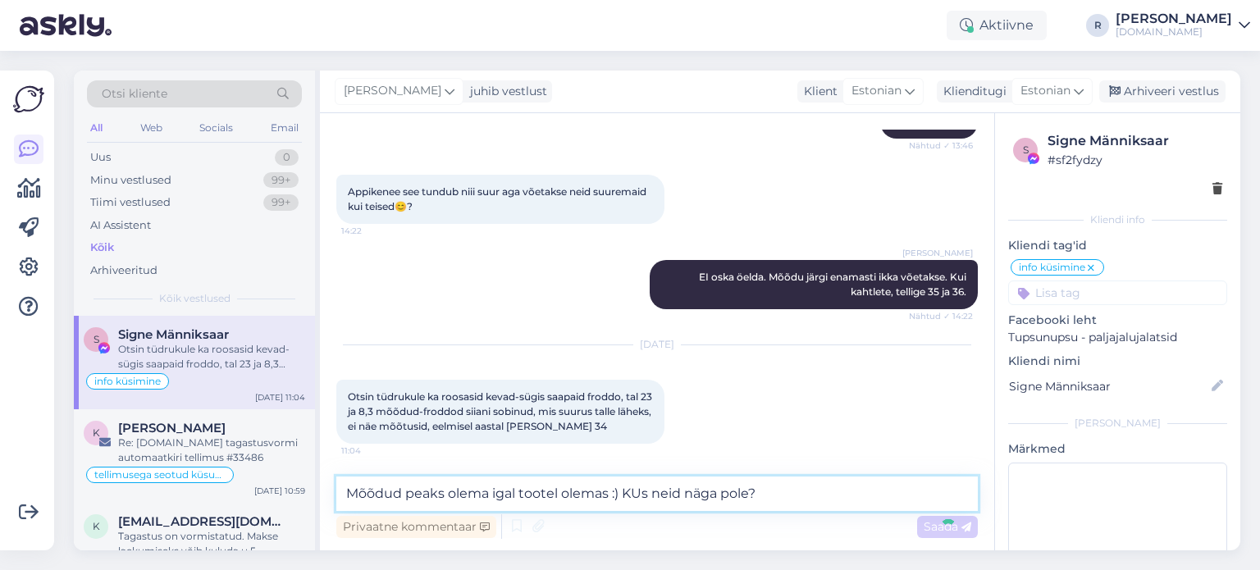
type textarea "Mõõdud peaks olema igal tootel olemas :) KUs neid näga pole?"
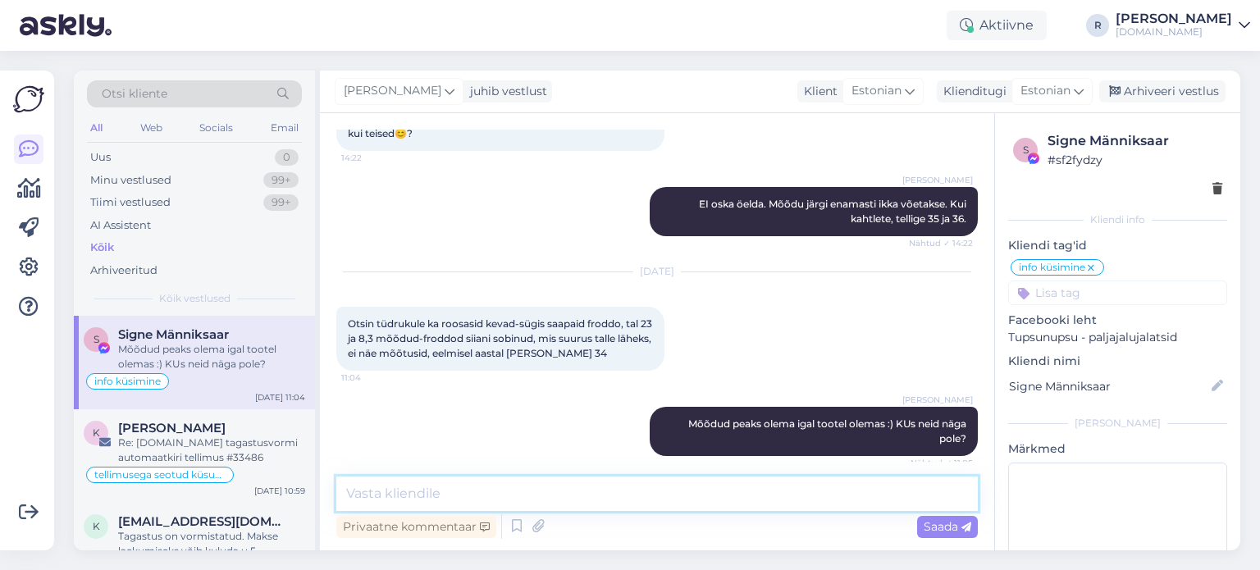
scroll to position [1857, 0]
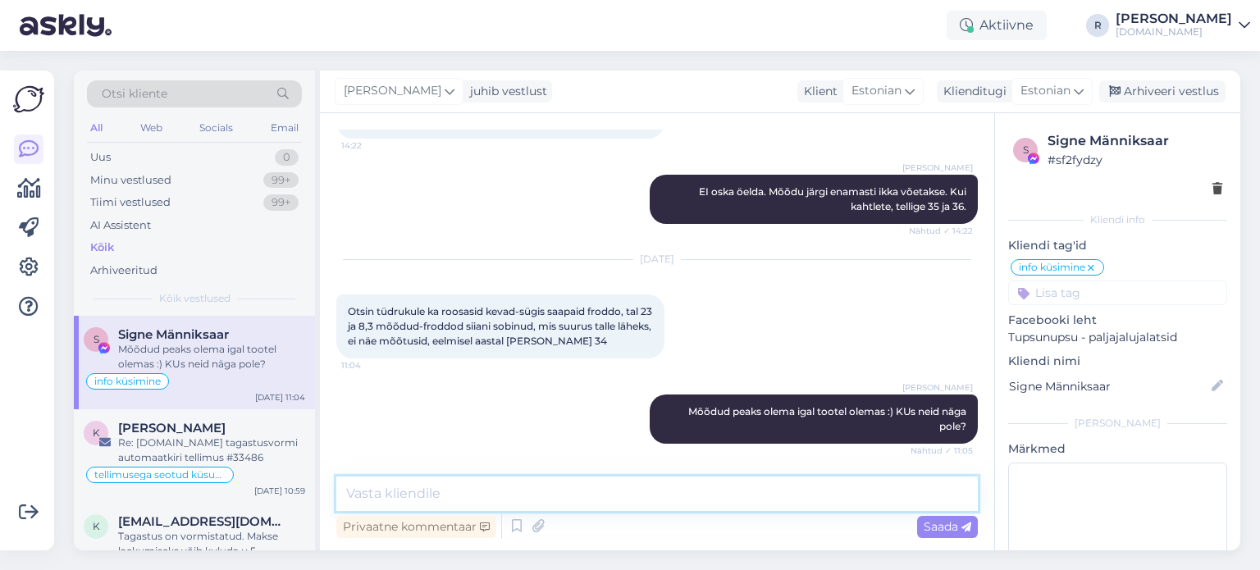
click at [499, 488] on textarea at bounding box center [657, 494] width 642 height 34
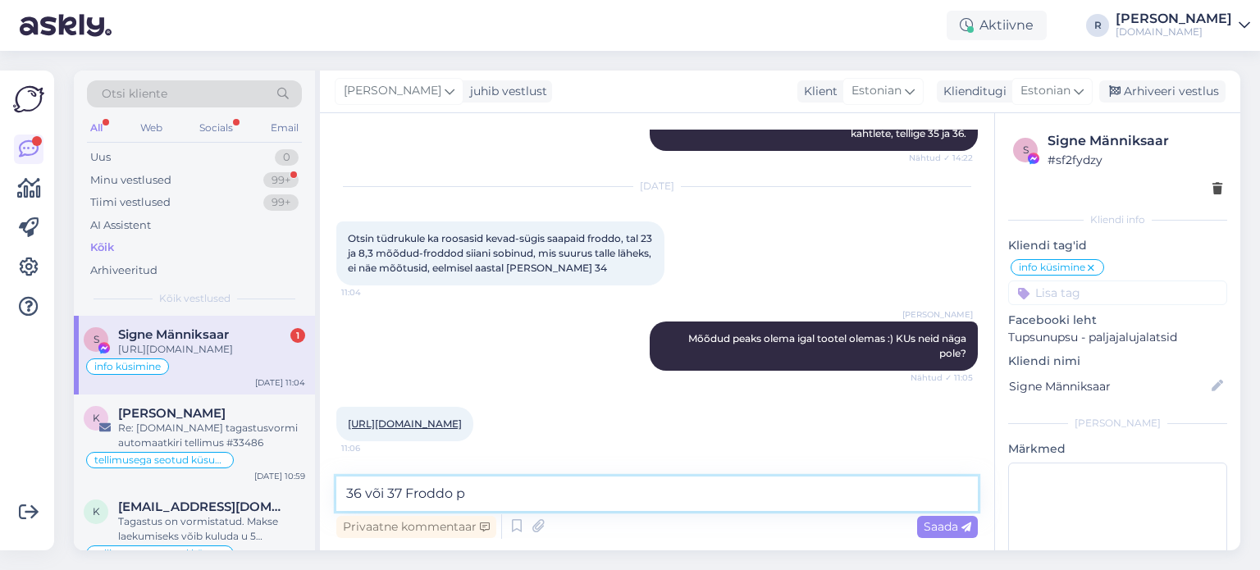
scroll to position [2028, 0]
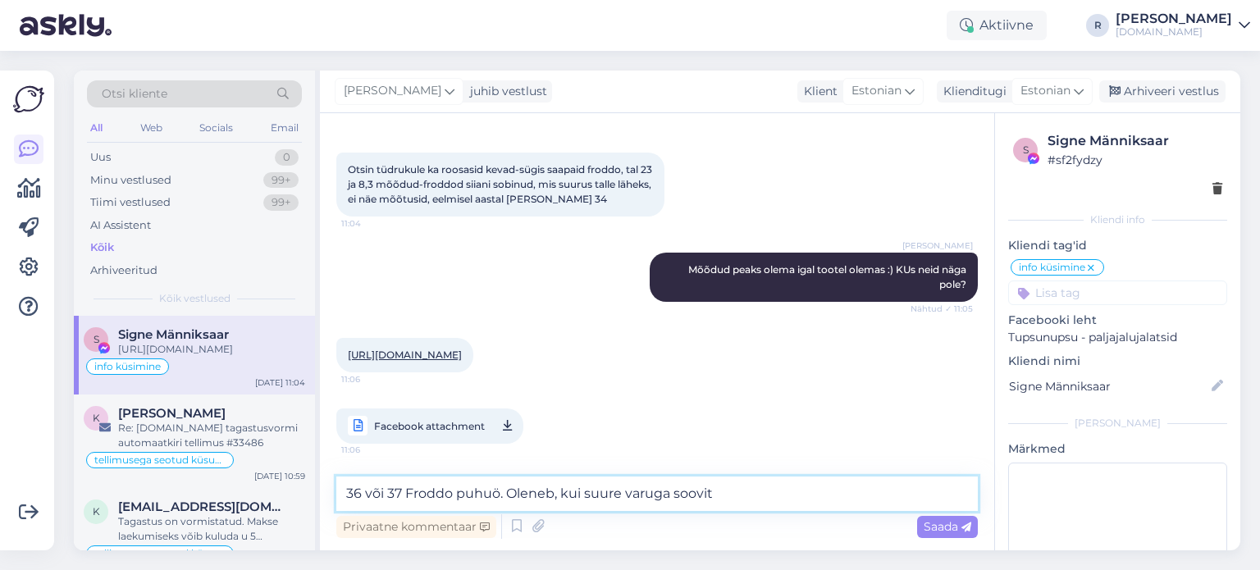
type textarea "36 või 37 Froddo puhuö. Oleneb, kui suure varuga soovite"
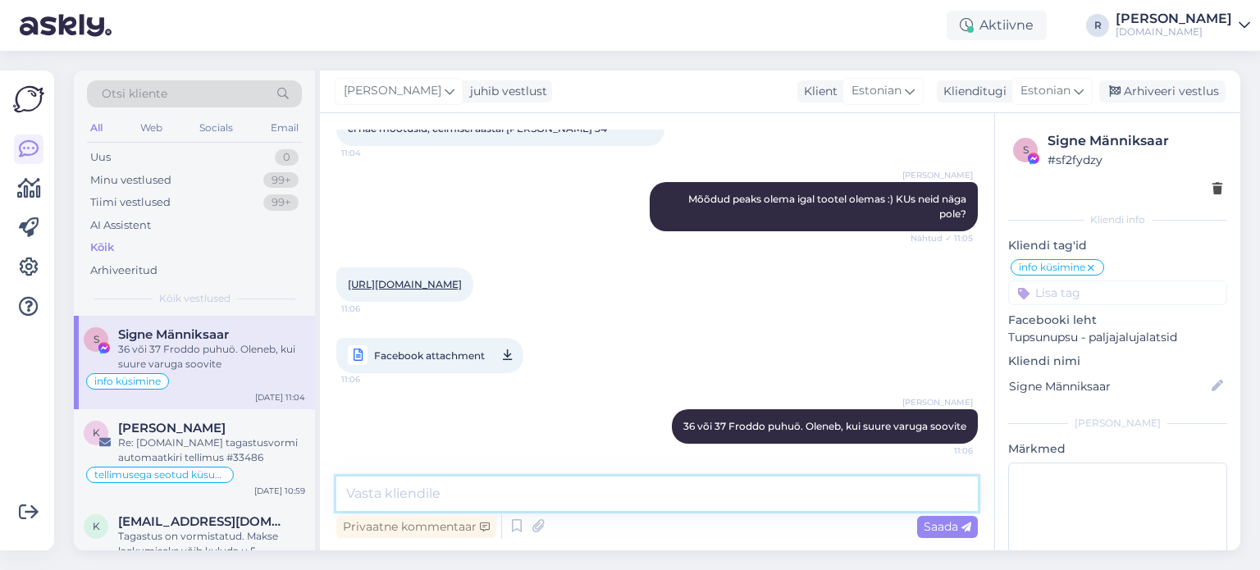
scroll to position [2099, 0]
click at [487, 332] on div "[URL][DOMAIN_NAME] 11:06 Facebook attachment 11:06" at bounding box center [657, 320] width 642 height 142
click at [462, 278] on link "[URL][DOMAIN_NAME]" at bounding box center [405, 284] width 114 height 12
click at [537, 494] on textarea at bounding box center [657, 494] width 642 height 34
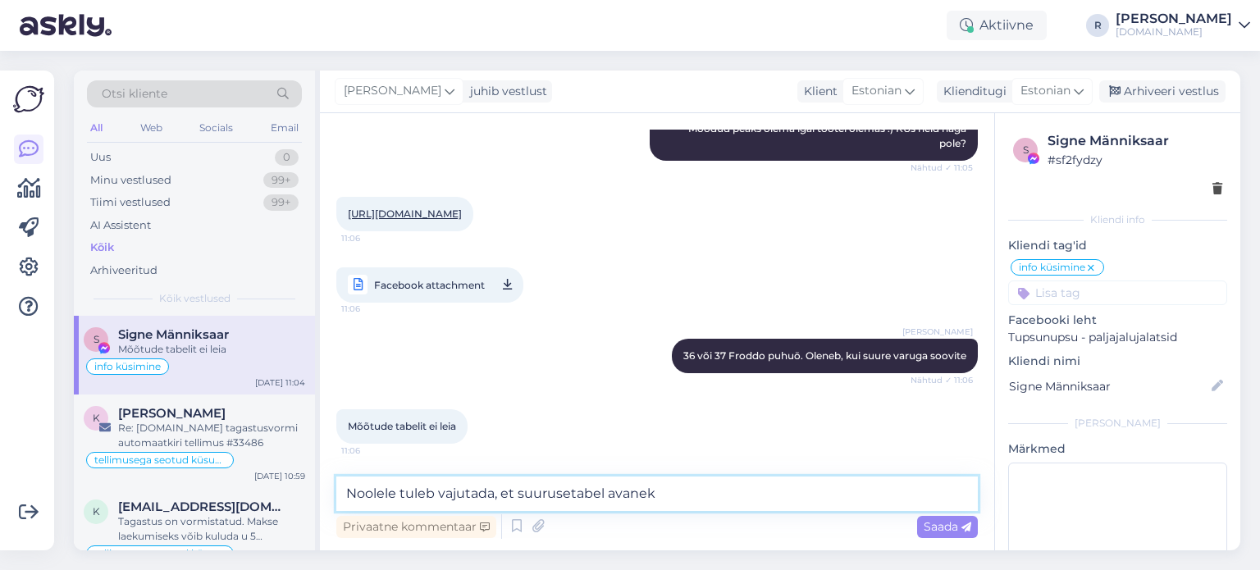
type textarea "Noolele tuleb vajutada, et suurusetabel avaneks"
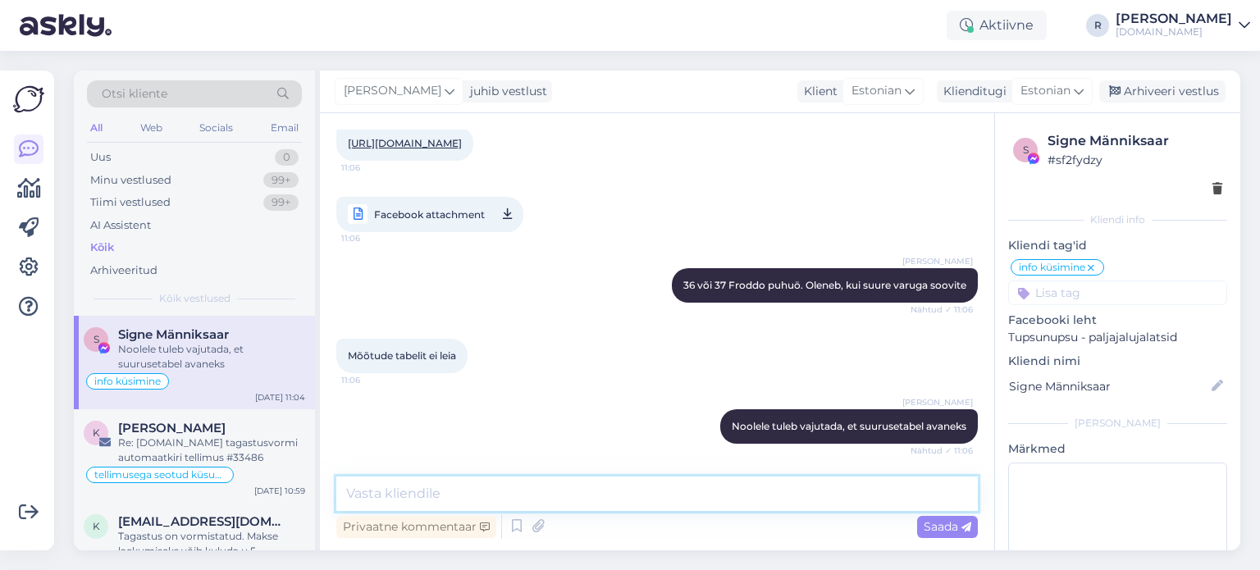
drag, startPoint x: 473, startPoint y: 497, endPoint x: 474, endPoint y: 489, distance: 8.2
click at [473, 493] on textarea at bounding box center [657, 494] width 642 height 34
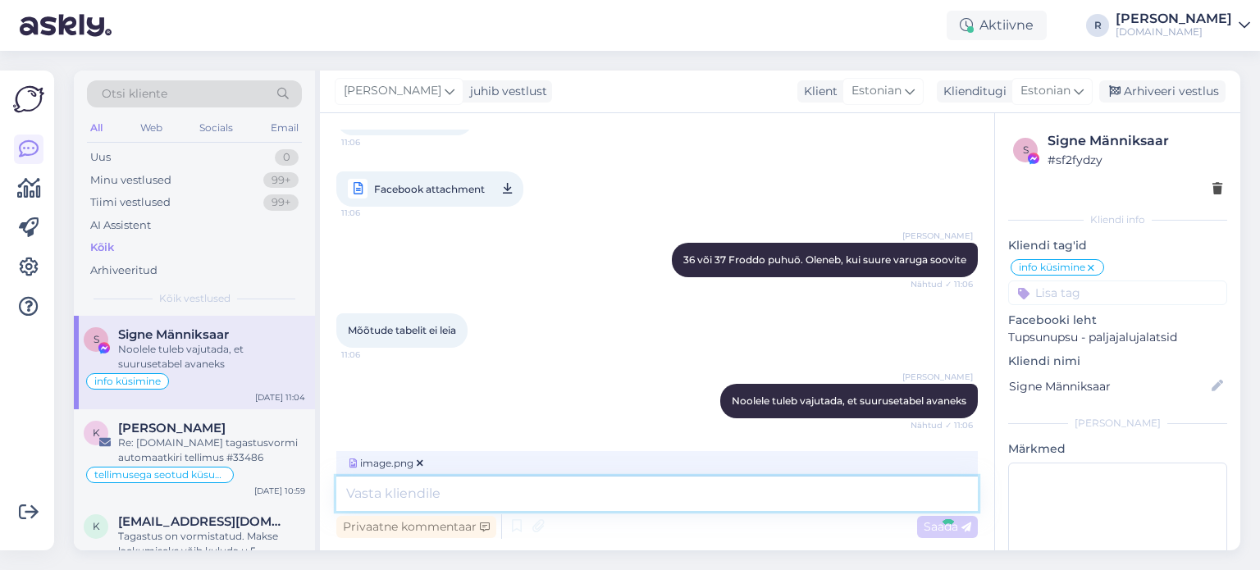
scroll to position [2343, 0]
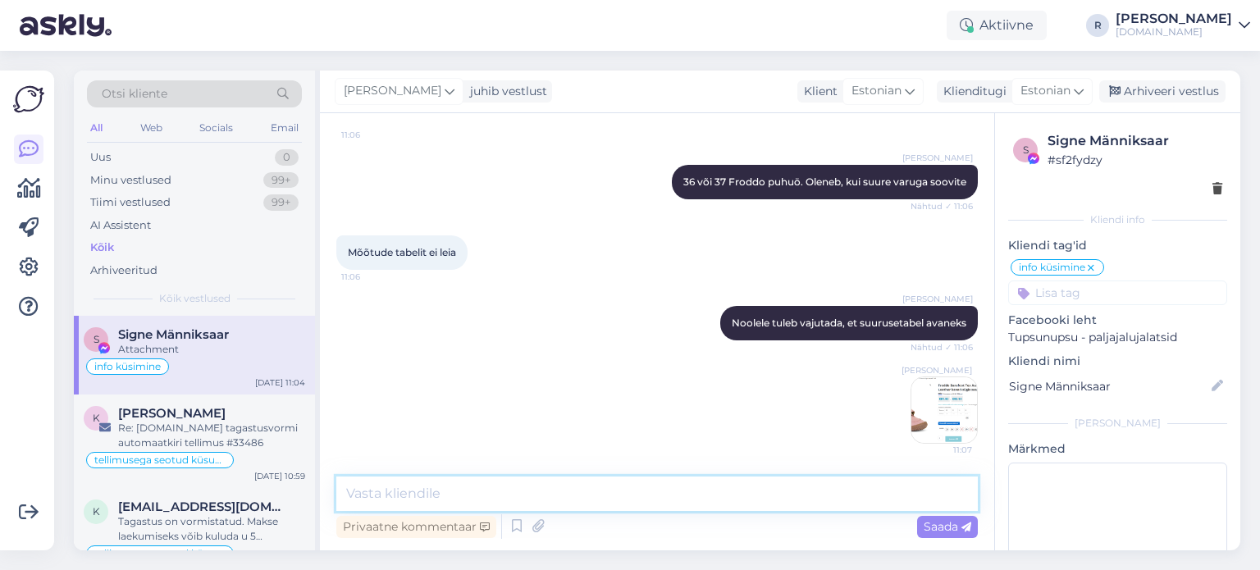
click at [617, 501] on textarea at bounding box center [657, 494] width 642 height 34
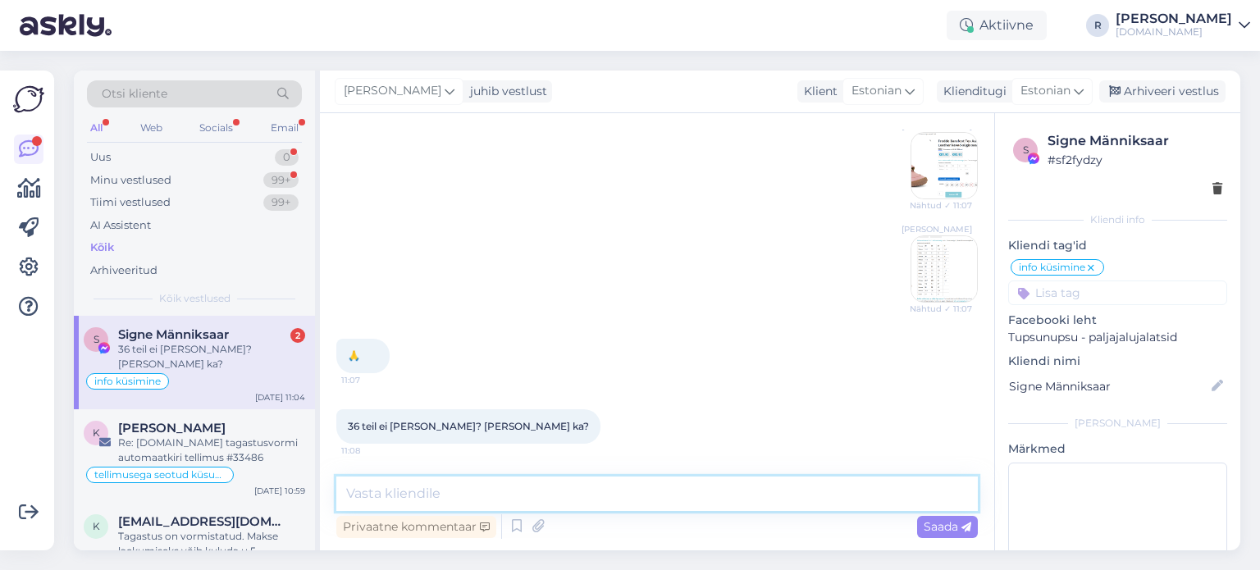
scroll to position [2690, 0]
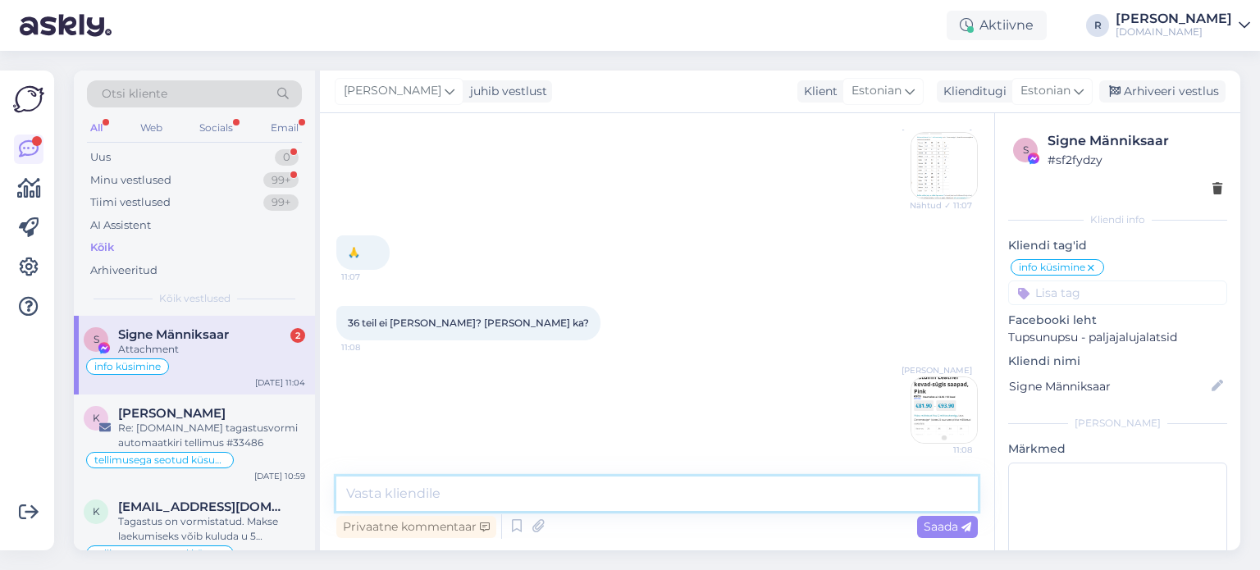
click at [431, 501] on textarea at bounding box center [657, 494] width 642 height 34
type textarea "Froddosid juurde [PERSON_NAME] sügiseks."
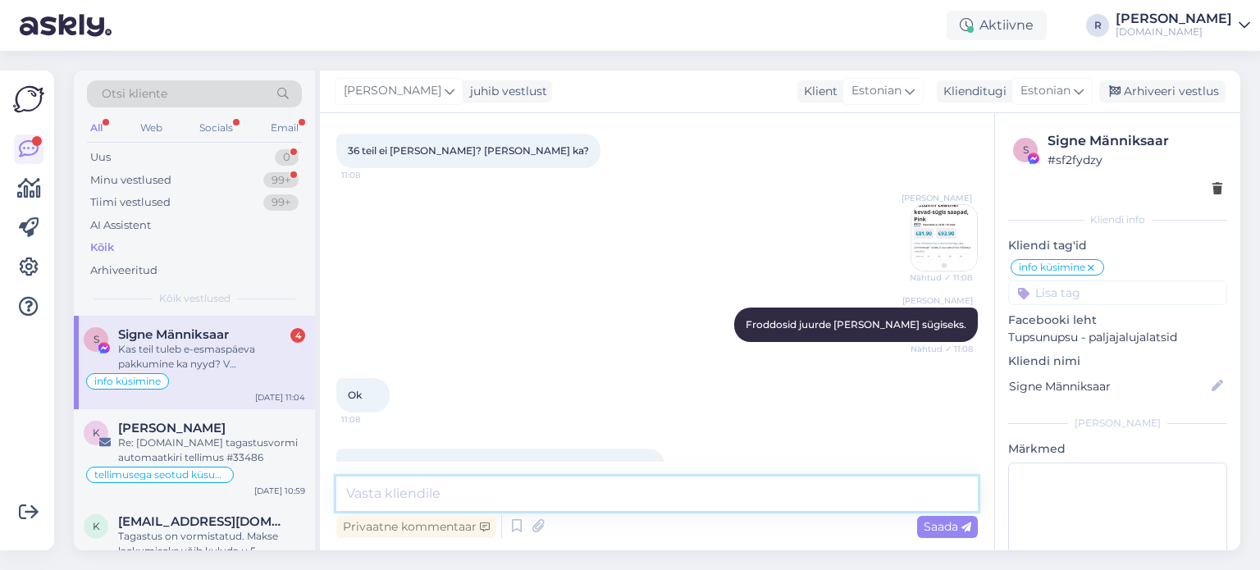
scroll to position [2917, 0]
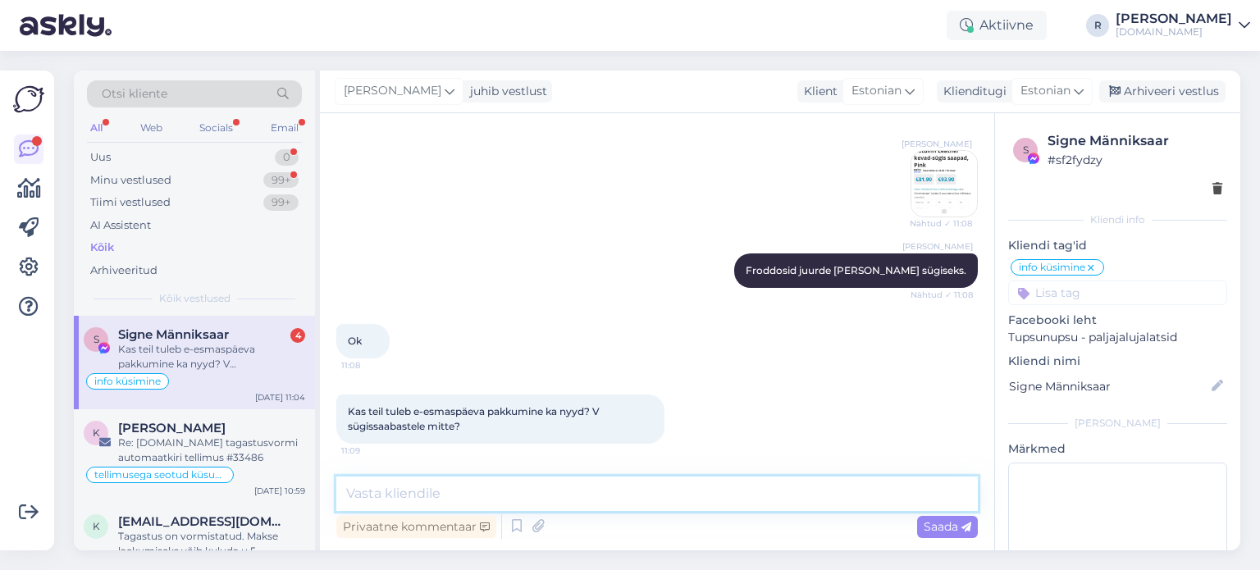
click at [510, 486] on textarea at bounding box center [657, 494] width 642 height 34
type textarea "Ei plaani hetkel e-smaspäeval osaleda. Aga kindlalt veel ei tea"
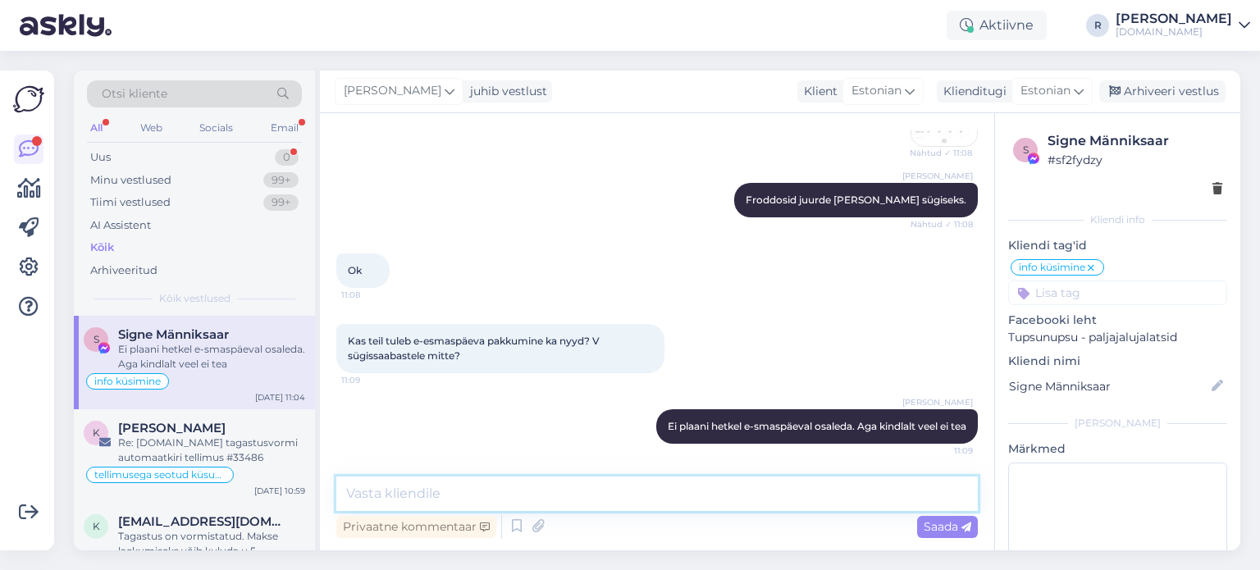
scroll to position [3002, 0]
click at [92, 130] on div "All" at bounding box center [96, 127] width 19 height 21
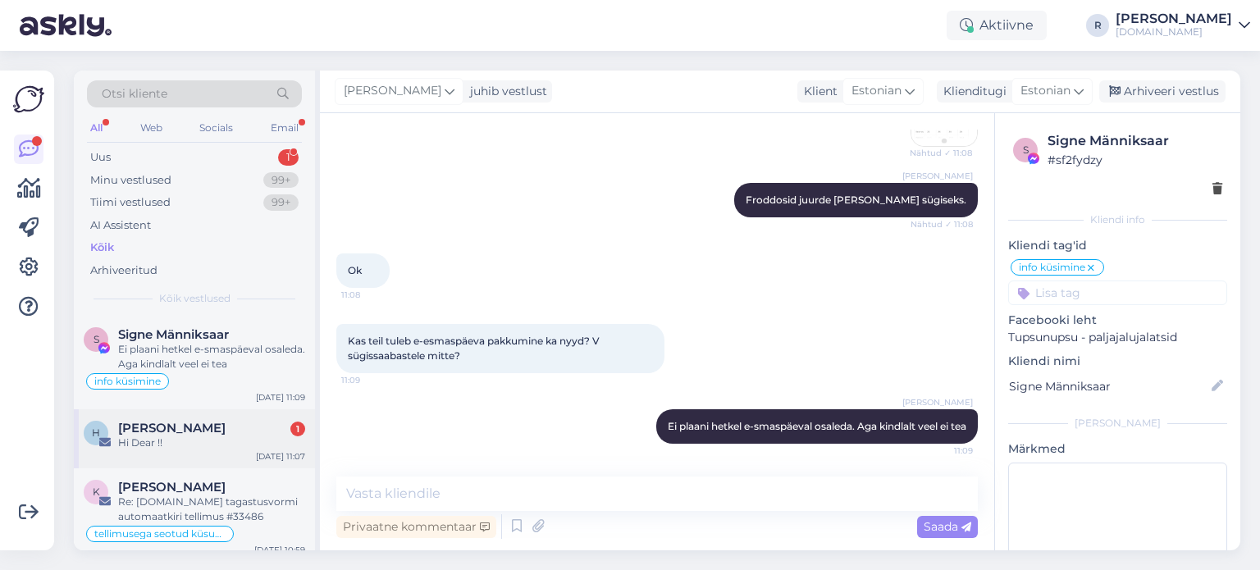
click at [177, 423] on span "[PERSON_NAME]" at bounding box center [171, 428] width 107 height 15
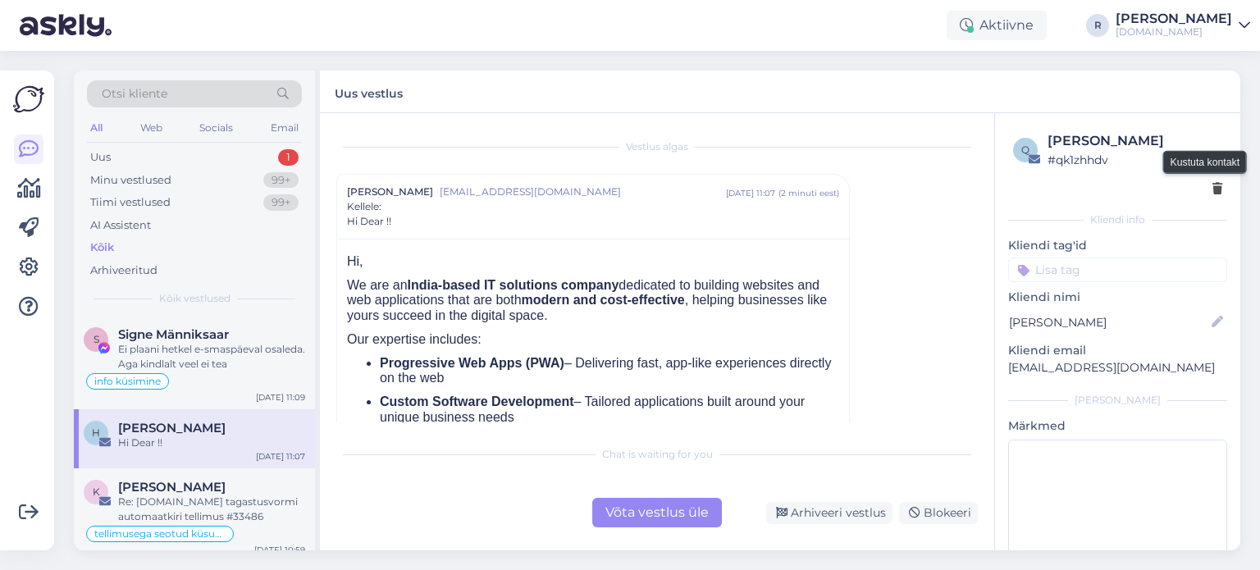
click at [1213, 190] on icon at bounding box center [1218, 189] width 10 height 11
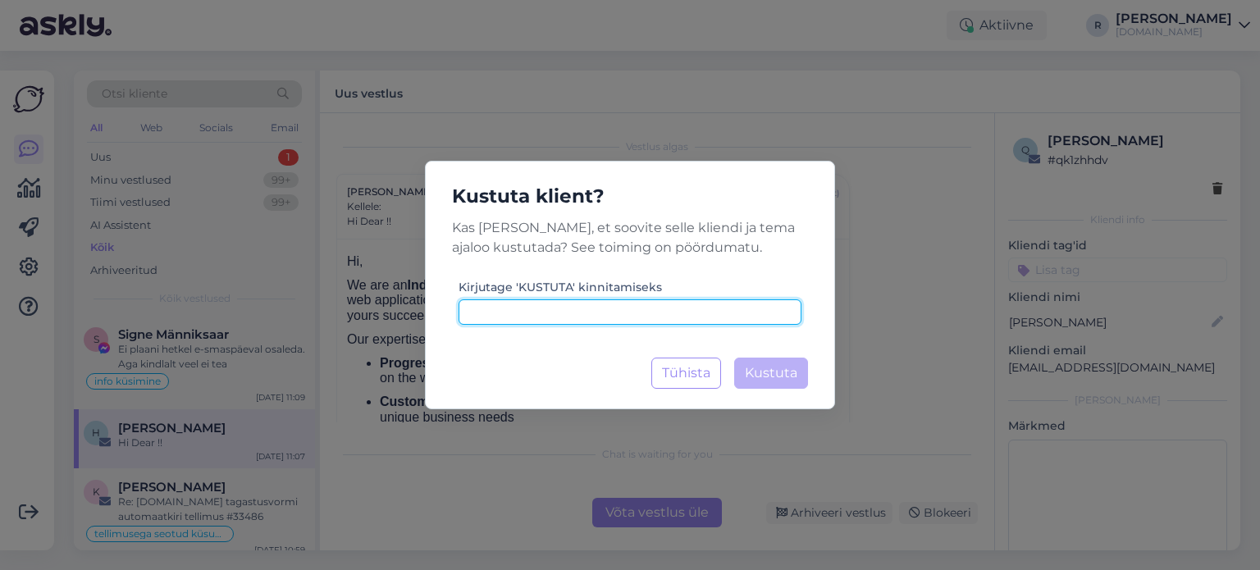
click at [698, 306] on input at bounding box center [630, 311] width 343 height 25
type input "kustuta"
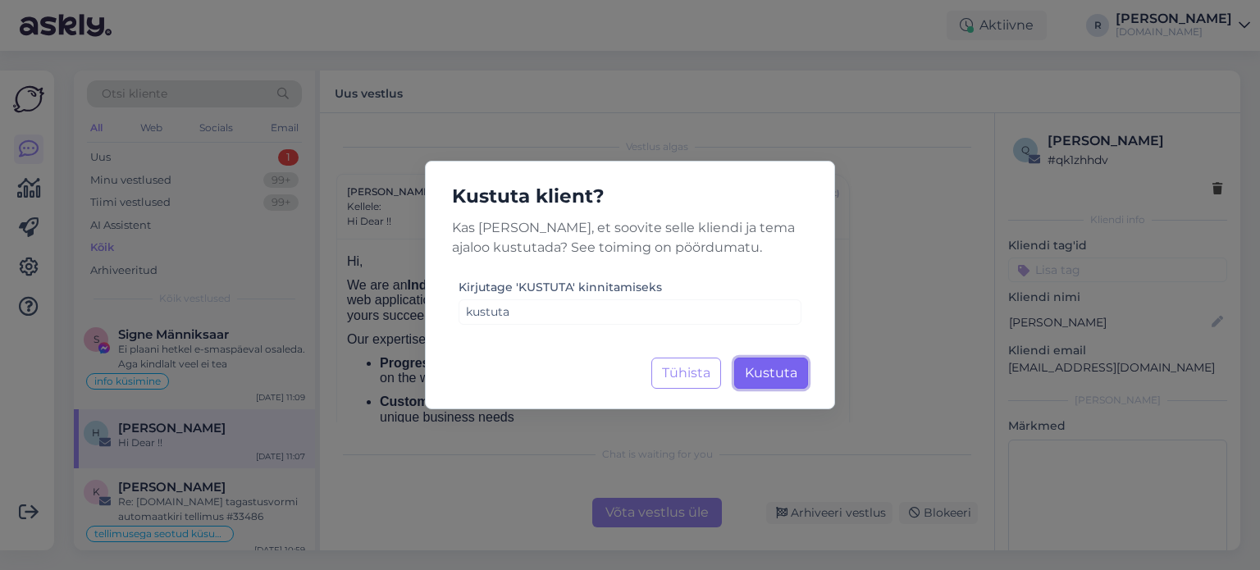
click at [764, 380] on span "Kustuta" at bounding box center [771, 373] width 53 height 16
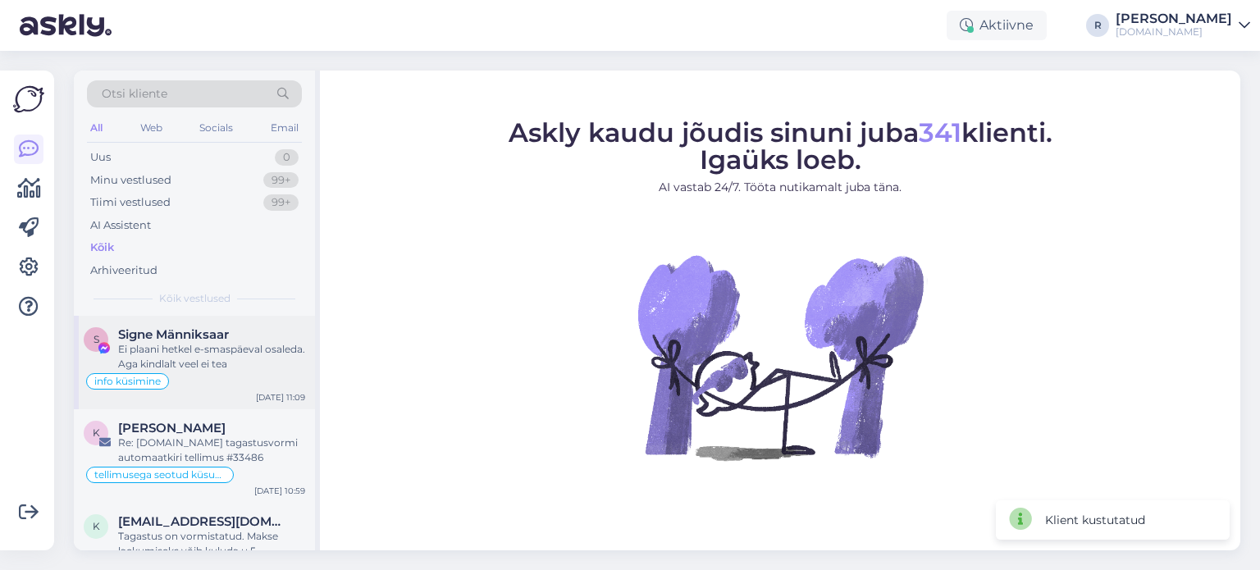
click at [203, 363] on div "Ei plaani hetkel e-smaspäeval osaleda. Aga kindlalt veel ei tea" at bounding box center [211, 357] width 187 height 30
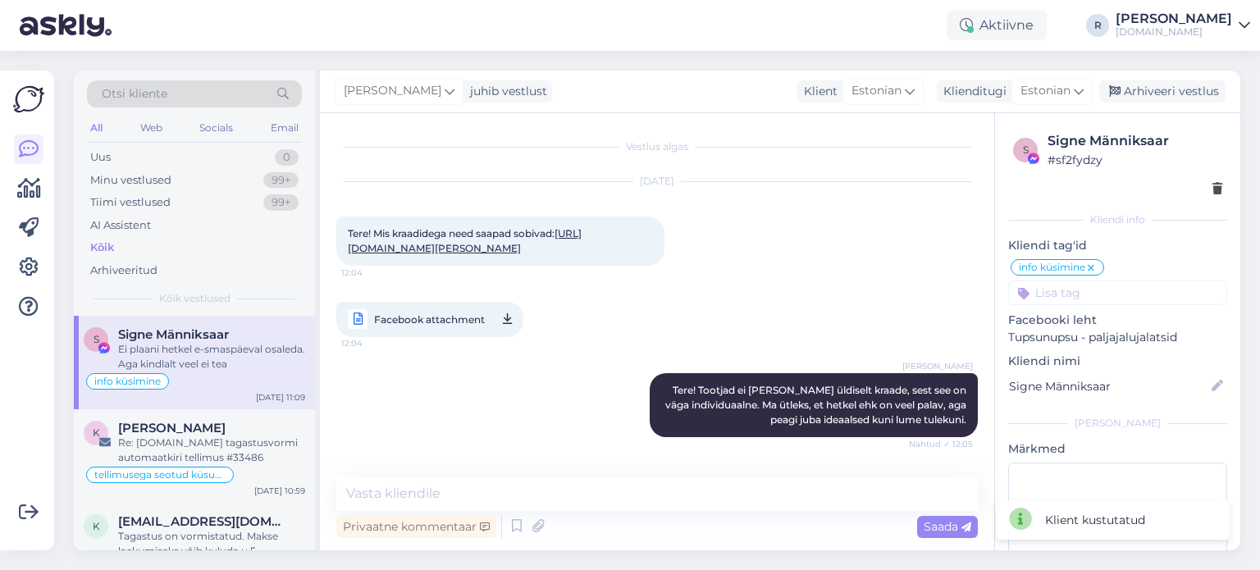
scroll to position [3002, 0]
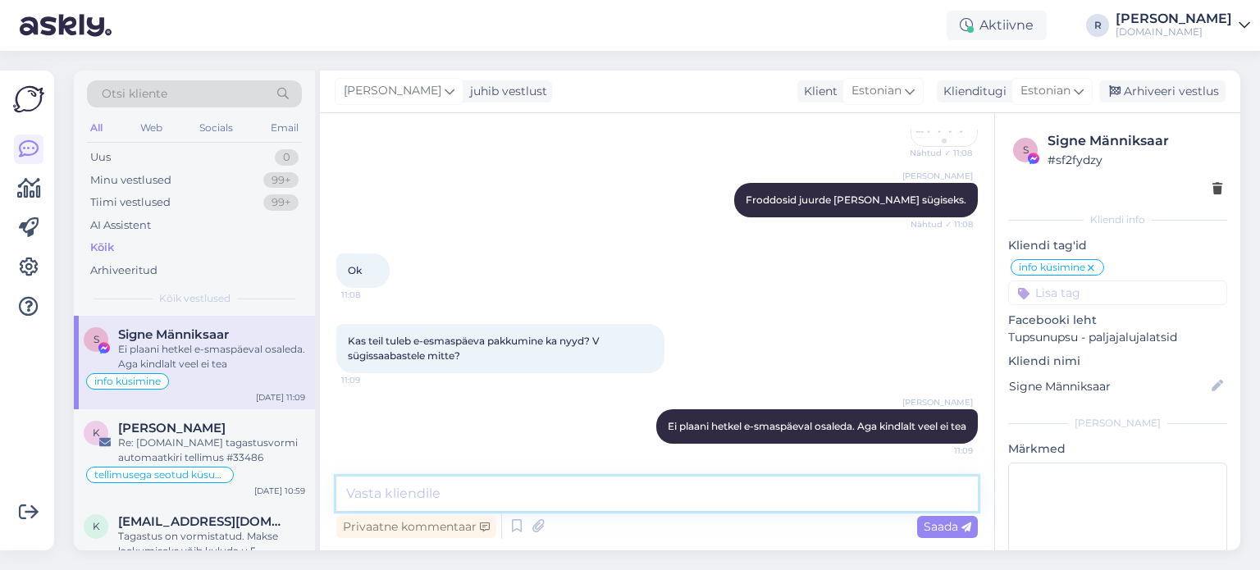
click at [489, 491] on textarea at bounding box center [657, 494] width 642 height 34
paste textarea "[URL][DOMAIN_NAME]"
type textarea "36 ja 37 Froddosid on selliseid: [URL][DOMAIN_NAME]"
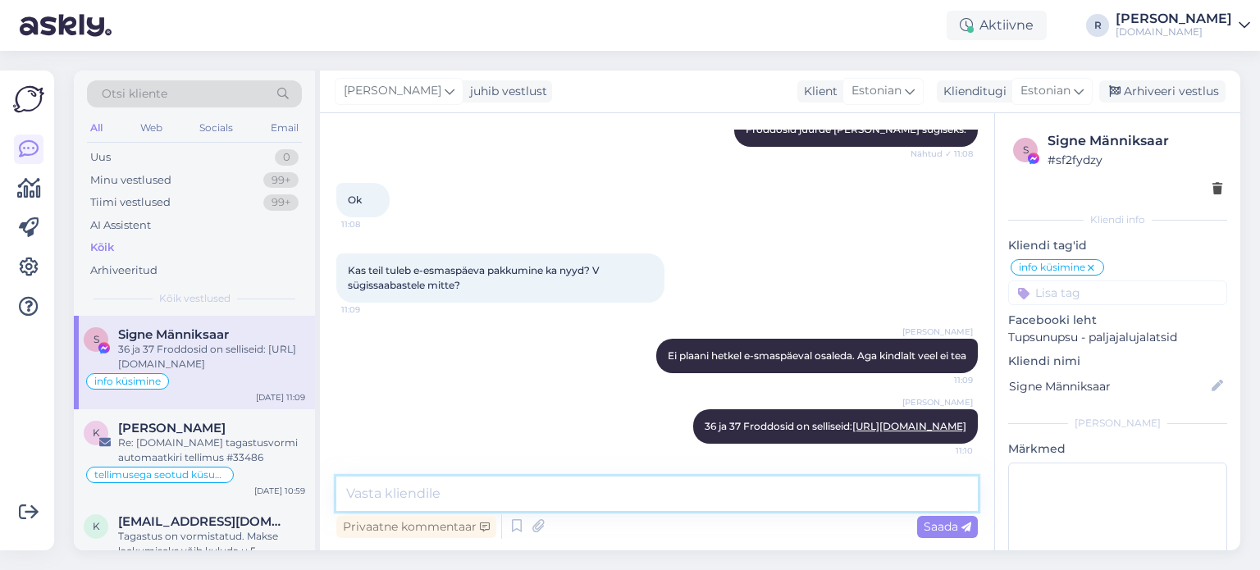
scroll to position [3102, 0]
